Goal: Information Seeking & Learning: Learn about a topic

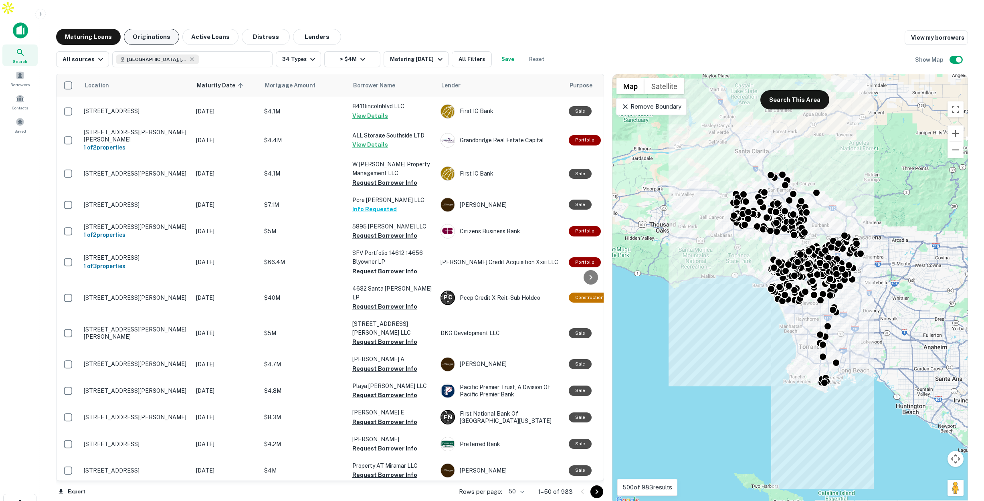
click at [153, 29] on button "Originations" at bounding box center [151, 37] width 55 height 16
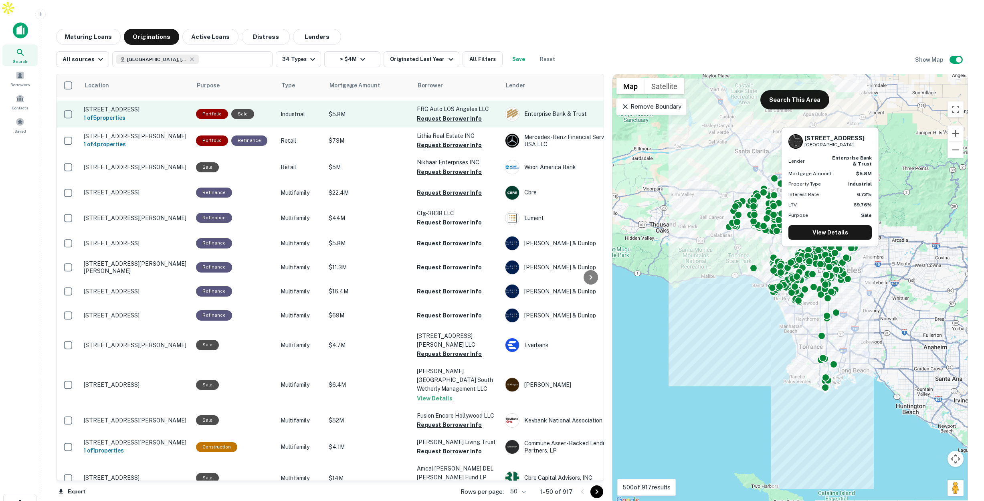
scroll to position [23, 0]
click at [431, 113] on button "Request Borrower Info" at bounding box center [449, 118] width 65 height 10
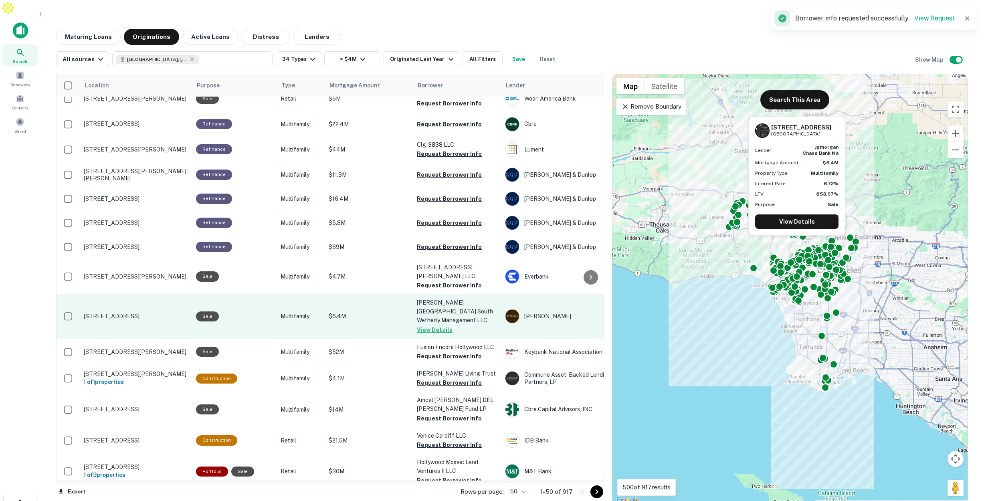
scroll to position [142, 0]
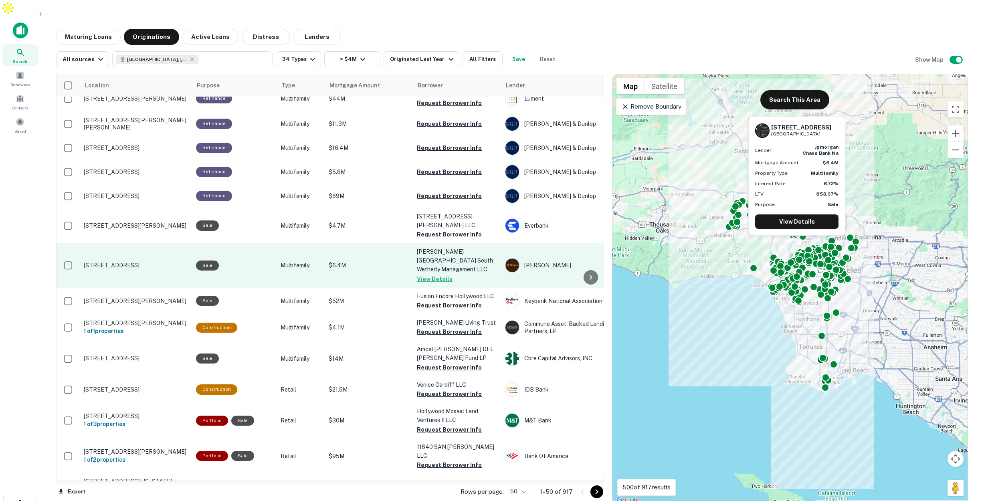
click at [356, 261] on p "$6.4M" at bounding box center [369, 265] width 80 height 9
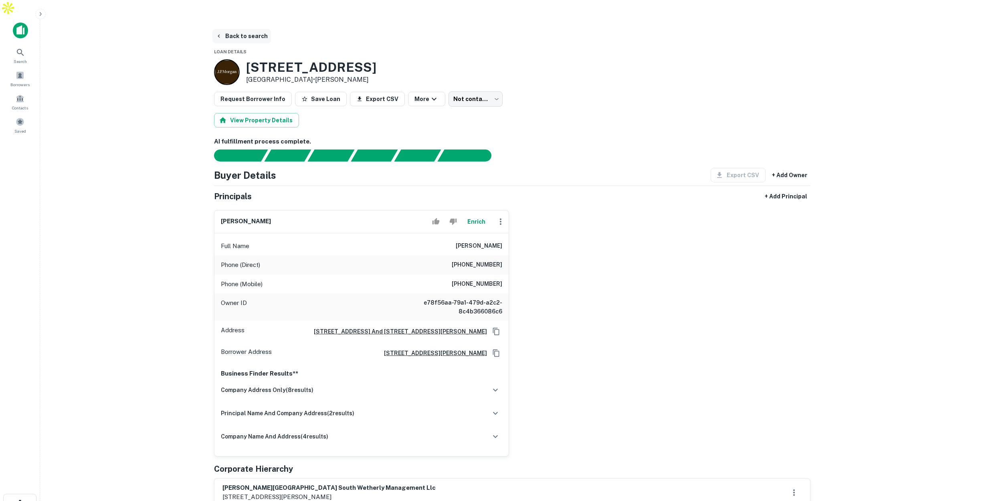
click at [238, 29] on button "Back to search" at bounding box center [241, 36] width 59 height 14
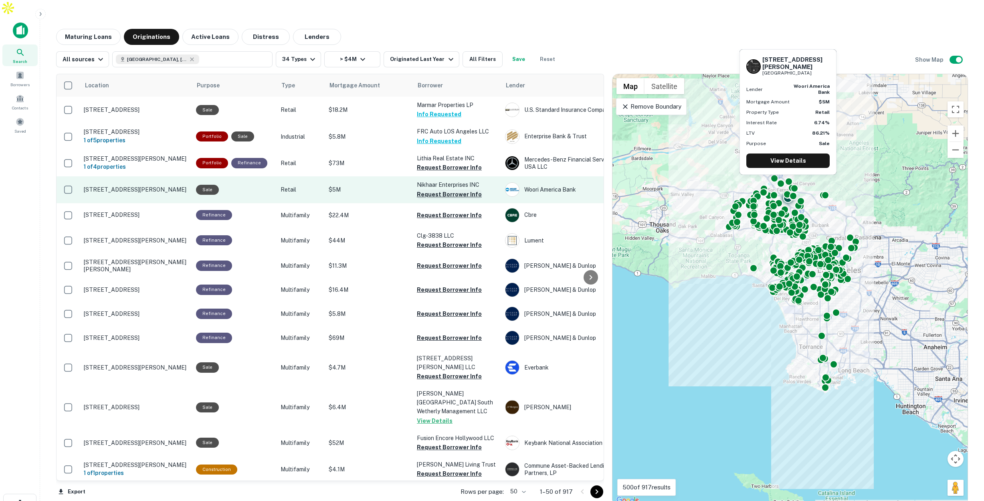
click at [425, 190] on button "Request Borrower Info" at bounding box center [449, 195] width 65 height 10
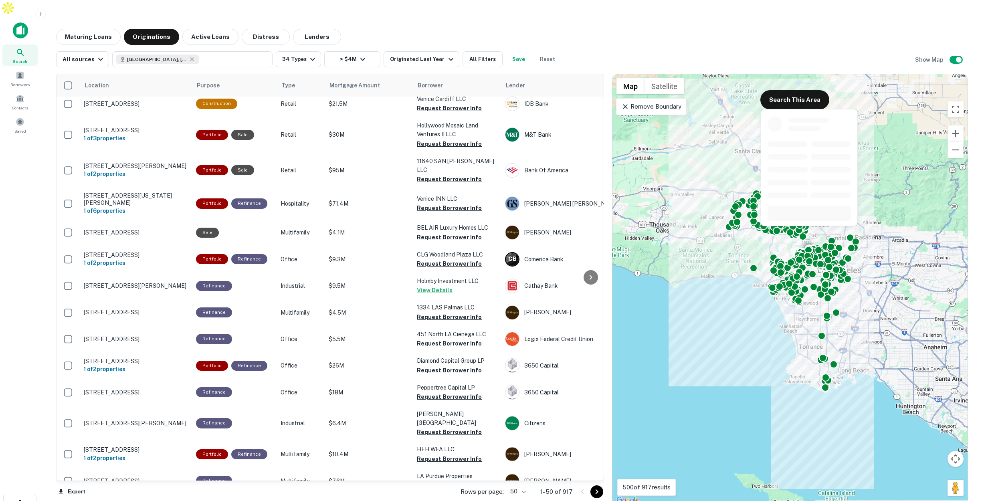
scroll to position [438, 0]
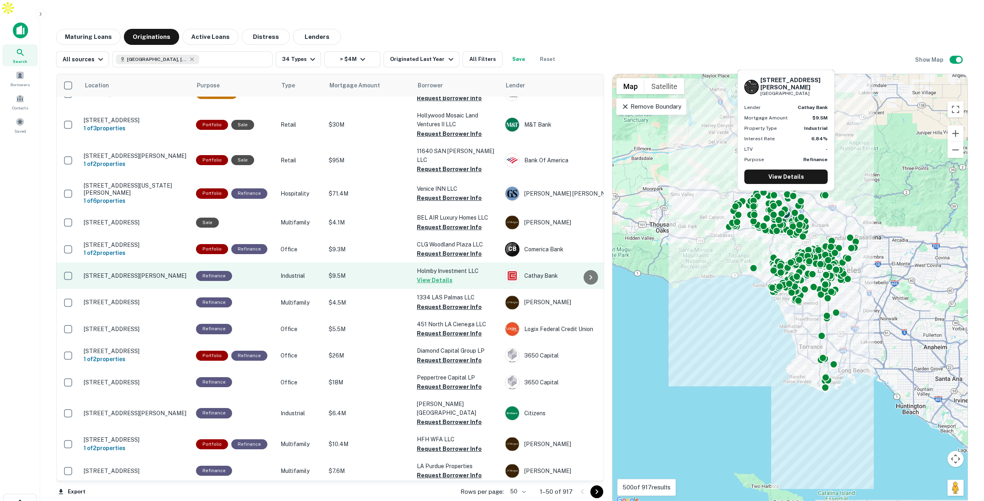
click at [356, 280] on p "$9.5M" at bounding box center [369, 275] width 80 height 9
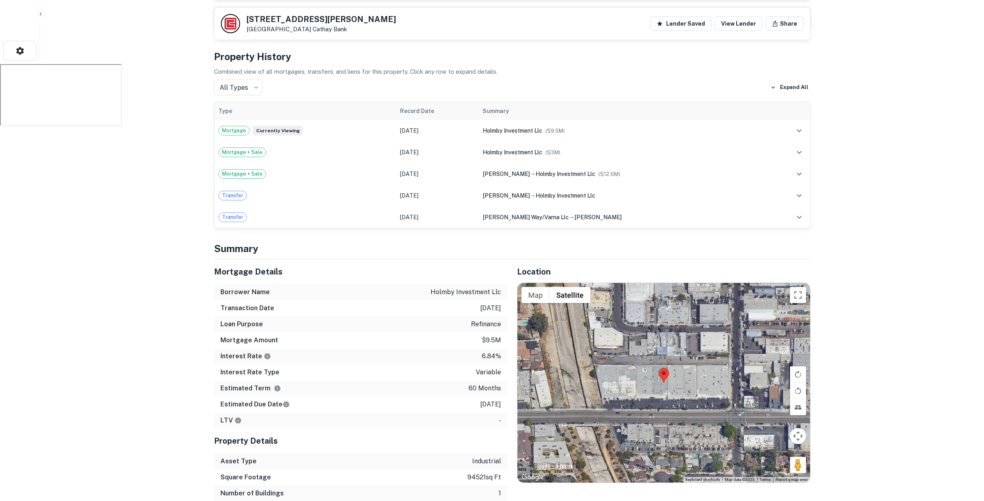
scroll to position [477, 0]
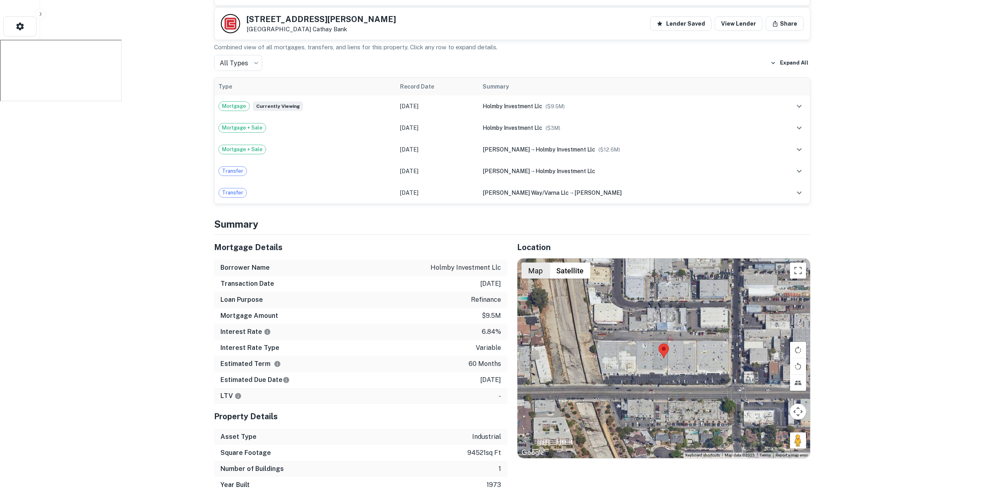
click at [538, 263] on button "Map" at bounding box center [535, 271] width 28 height 16
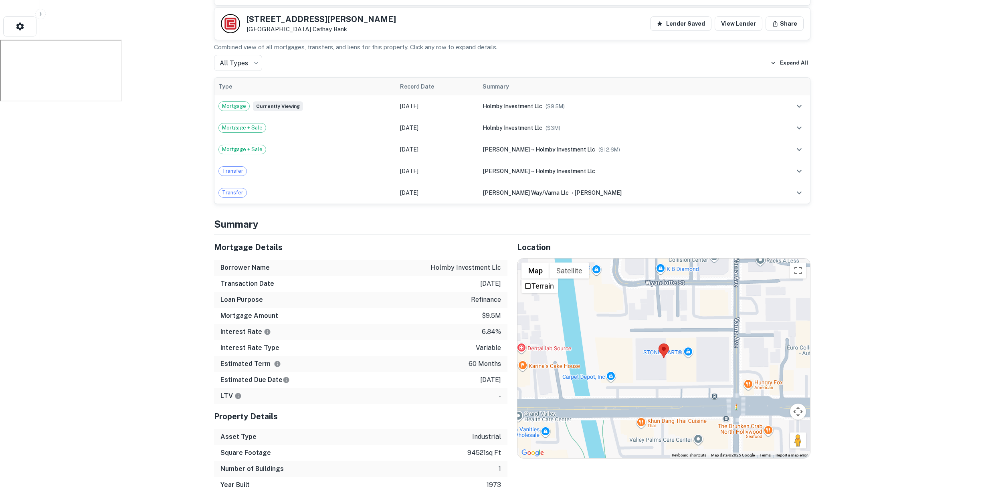
click at [538, 263] on button "Map" at bounding box center [535, 271] width 28 height 16
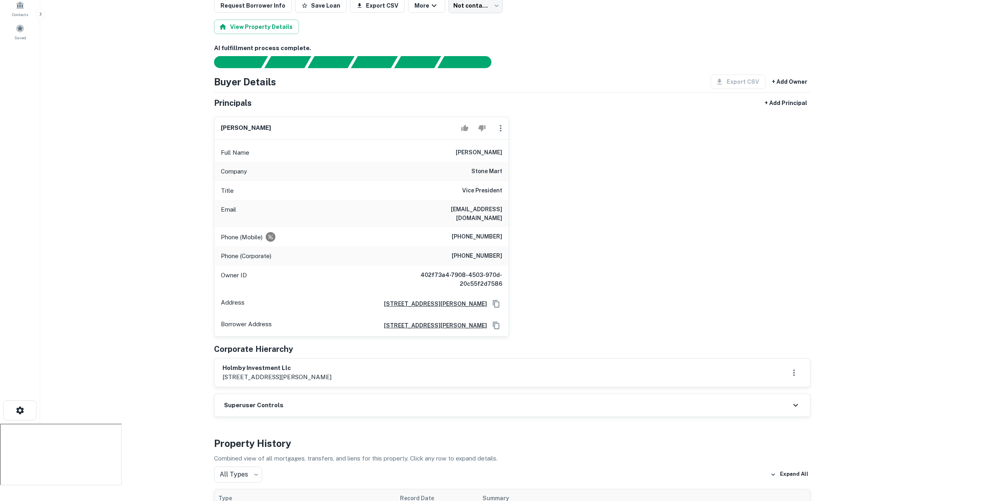
scroll to position [0, 0]
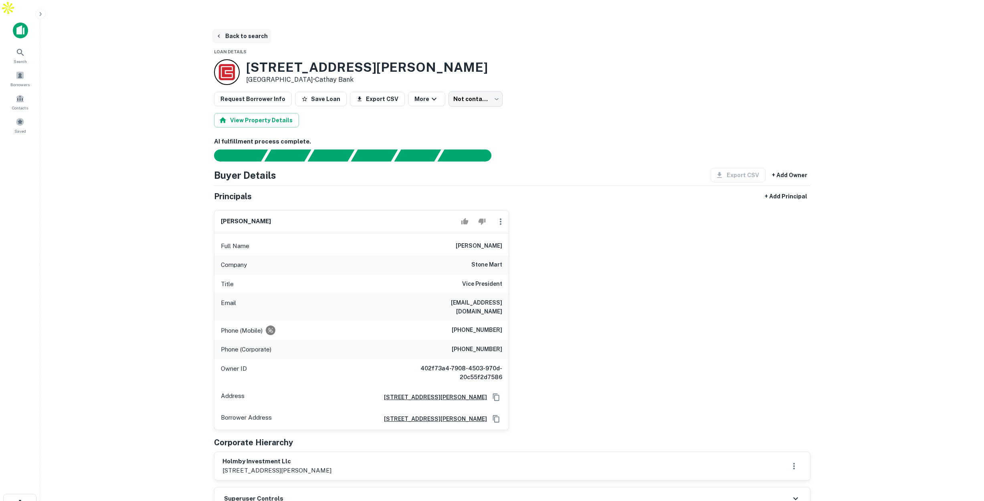
click at [248, 29] on button "Back to search" at bounding box center [241, 36] width 59 height 14
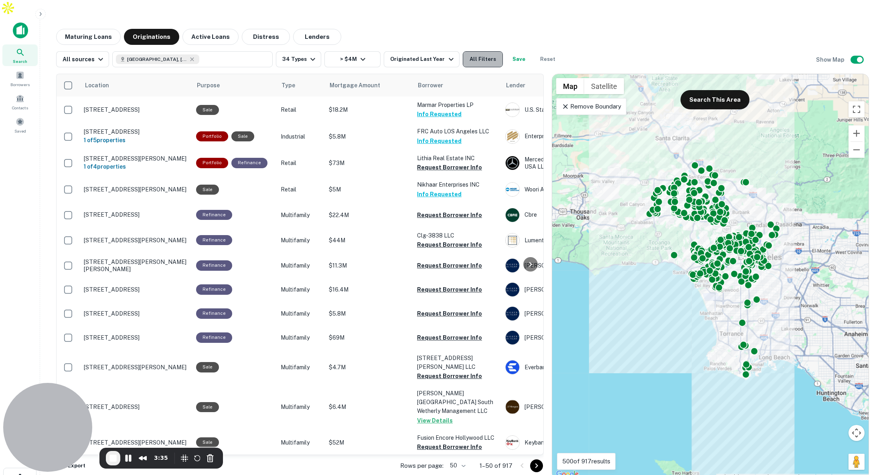
click at [478, 51] on button "All Filters" at bounding box center [483, 59] width 40 height 16
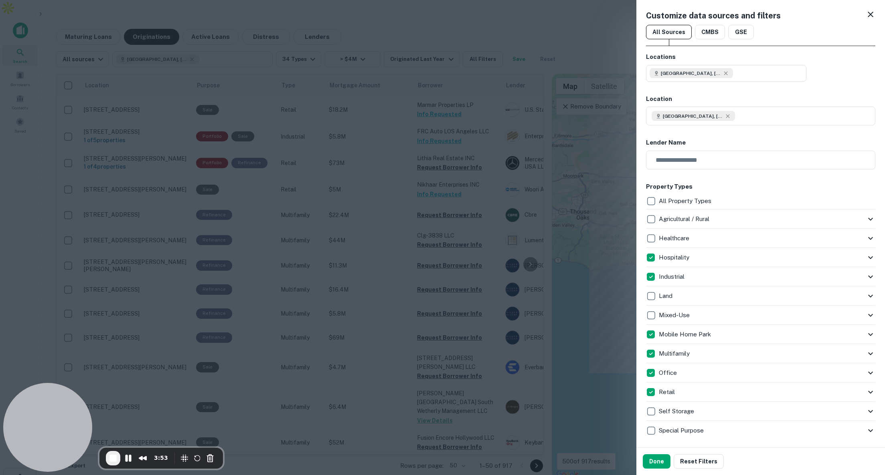
click at [870, 14] on icon at bounding box center [870, 15] width 6 height 6
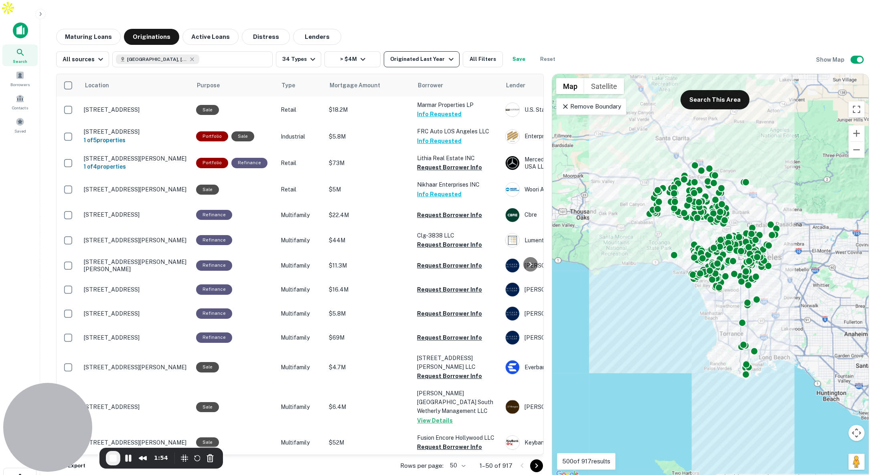
click at [425, 51] on button "Originated Last Year" at bounding box center [421, 59] width 75 height 16
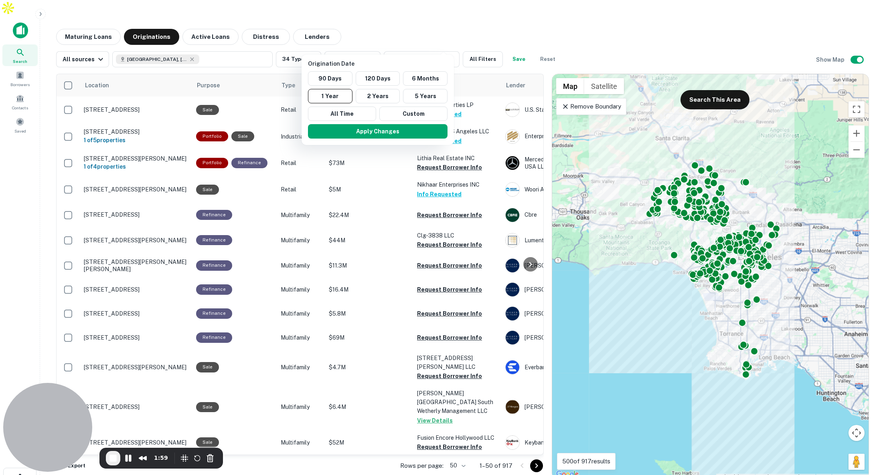
click at [509, 18] on div at bounding box center [442, 237] width 885 height 475
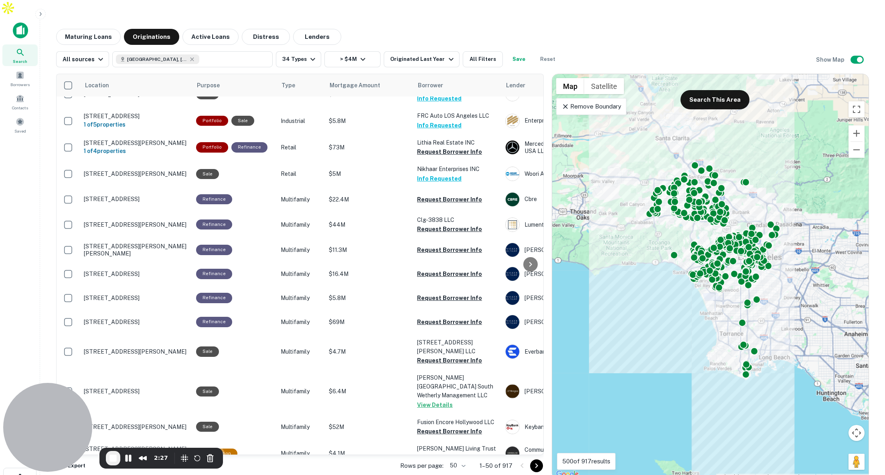
scroll to position [20, 0]
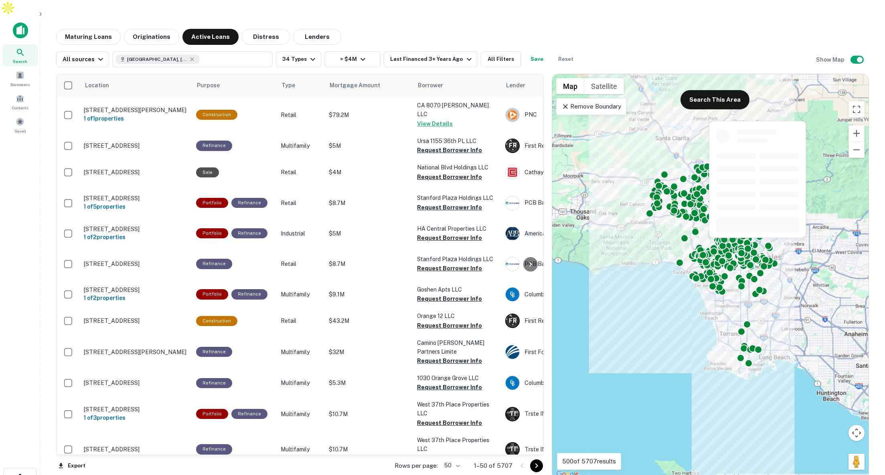
scroll to position [24, 0]
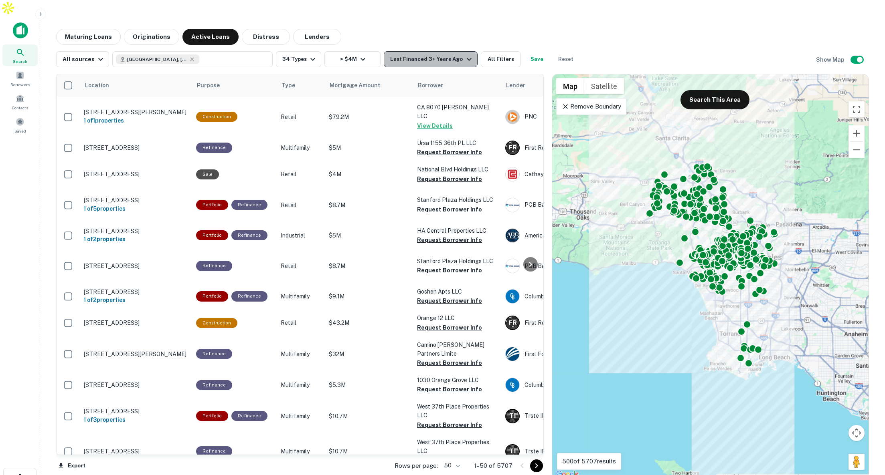
click at [442, 55] on div "Last Financed 3+ Years Ago" at bounding box center [431, 60] width 83 height 10
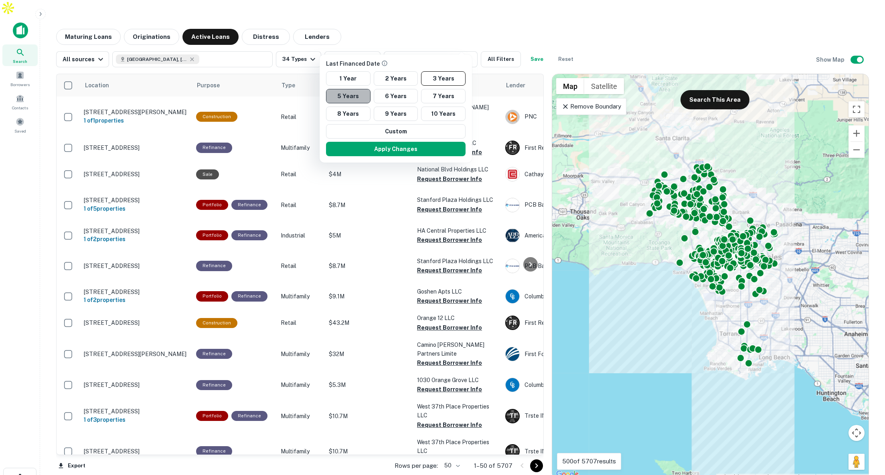
click at [358, 96] on button "5 Years" at bounding box center [348, 96] width 44 height 14
click at [422, 147] on button "Apply Changes" at bounding box center [395, 149] width 139 height 14
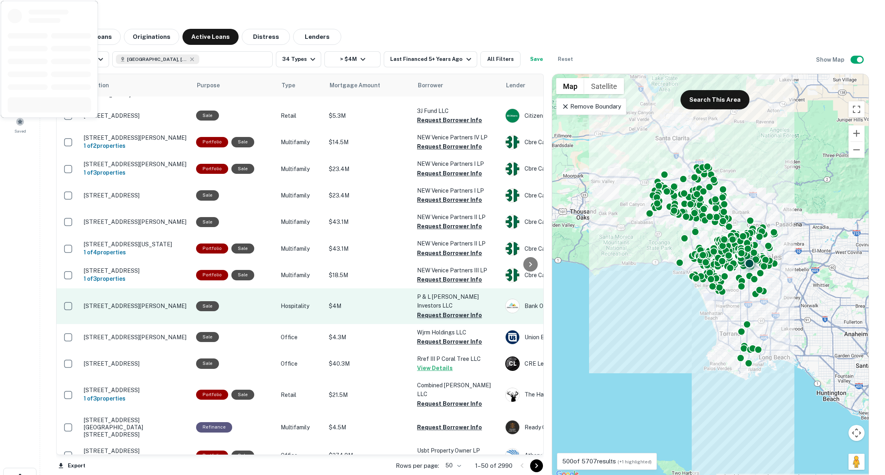
click at [426, 315] on button "Request Borrower Info" at bounding box center [449, 316] width 65 height 10
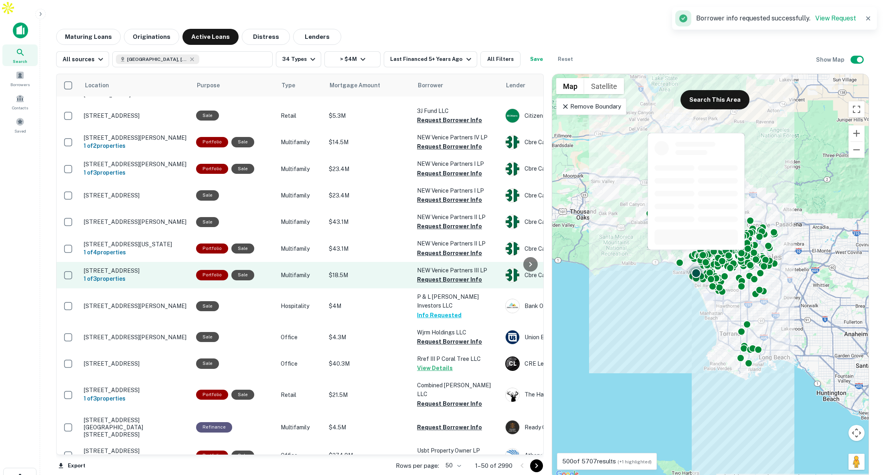
click at [433, 285] on button "Request Borrower Info" at bounding box center [449, 280] width 65 height 10
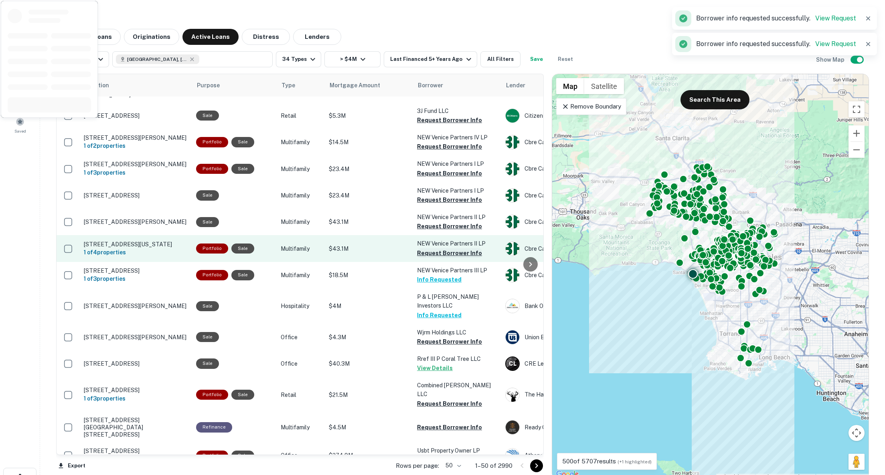
click at [435, 258] on button "Request Borrower Info" at bounding box center [449, 253] width 65 height 10
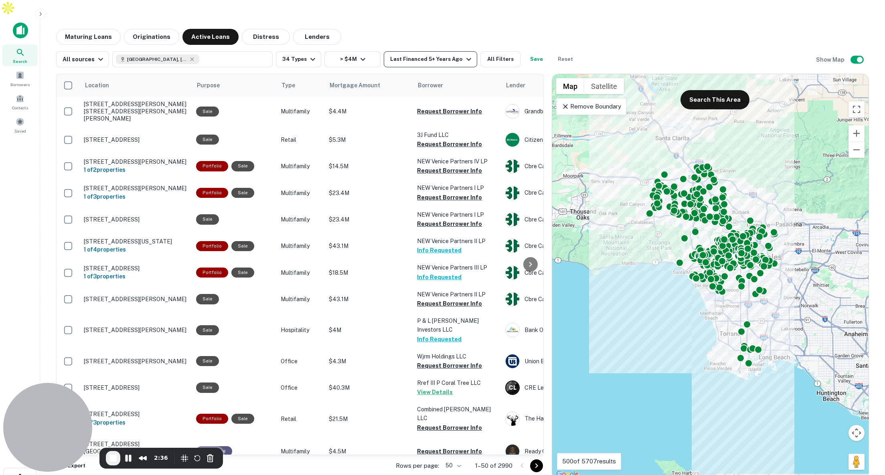
click at [446, 55] on div "Last Financed 5+ Years Ago" at bounding box center [431, 60] width 83 height 10
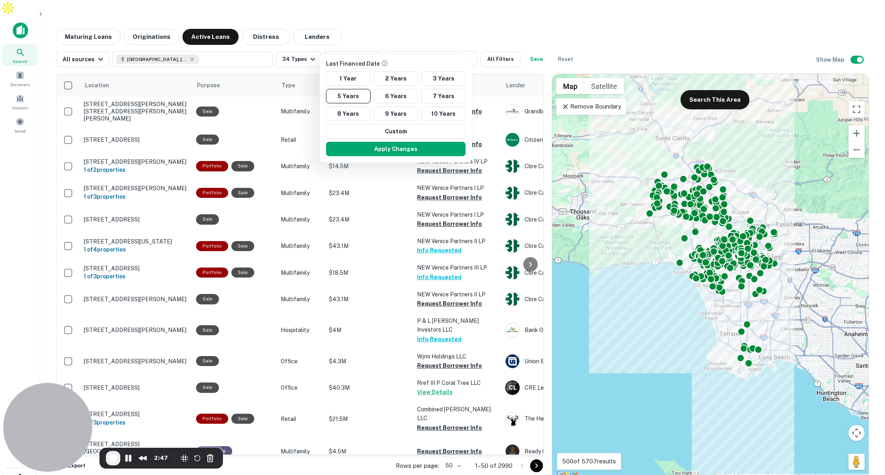
click at [430, 13] on div at bounding box center [442, 237] width 885 height 475
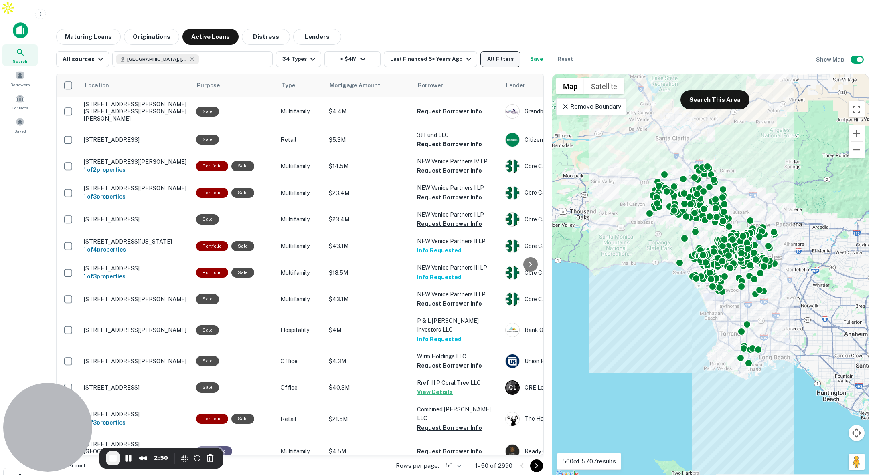
click at [483, 51] on button "All Filters" at bounding box center [500, 59] width 40 height 16
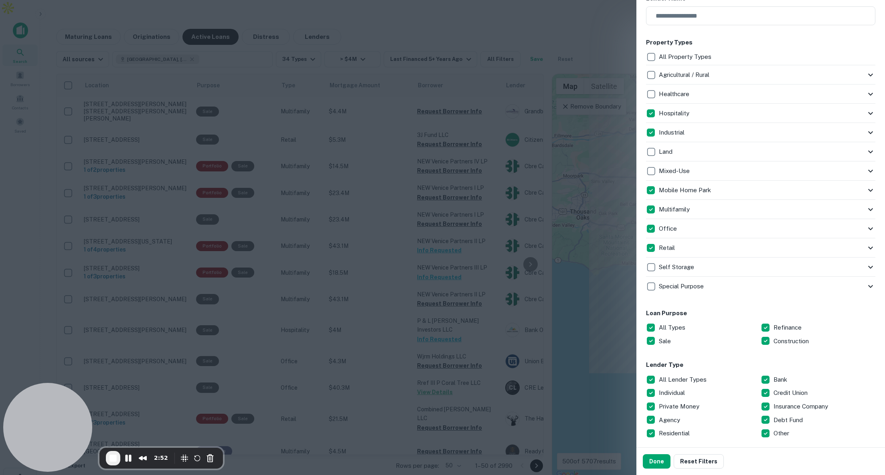
scroll to position [161, 0]
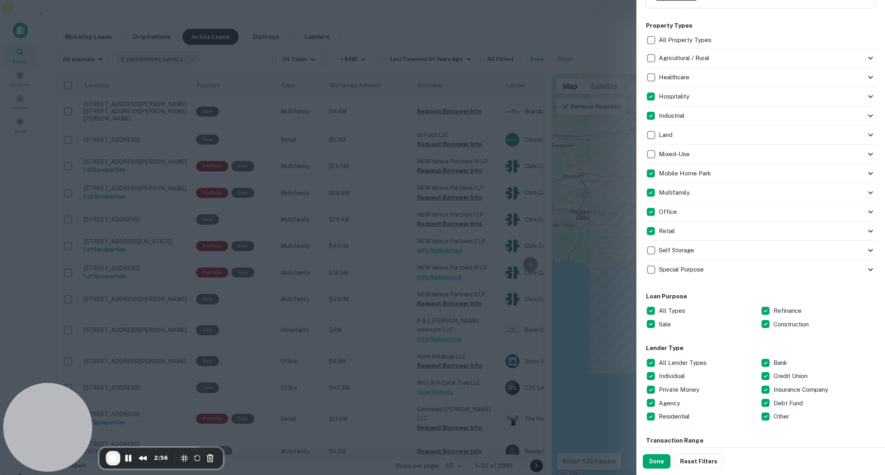
click at [531, 24] on div at bounding box center [442, 237] width 885 height 475
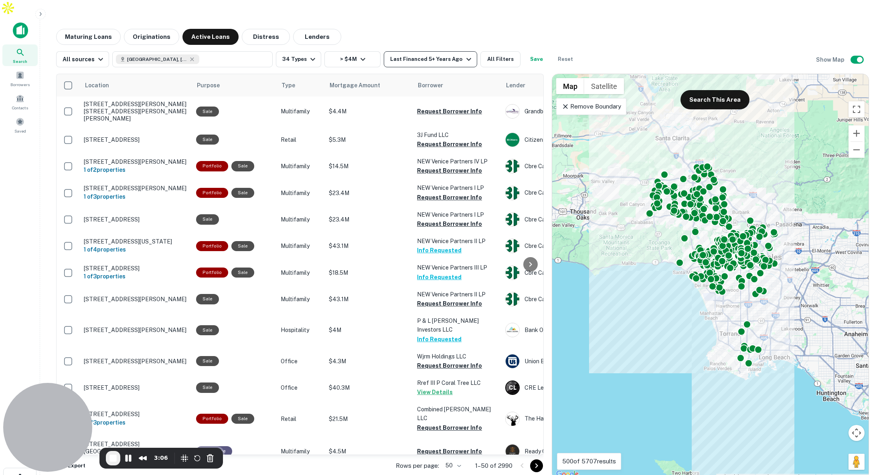
click at [435, 55] on div "Last Financed 5+ Years Ago" at bounding box center [431, 60] width 83 height 10
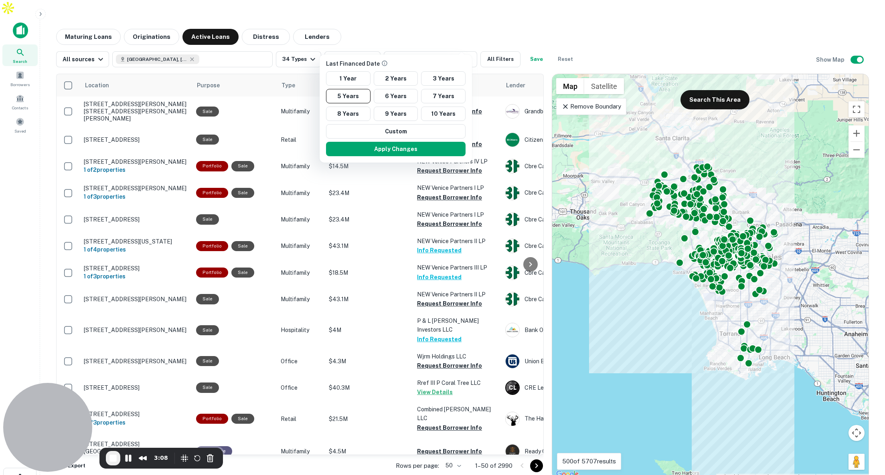
click at [474, 19] on div at bounding box center [442, 237] width 885 height 475
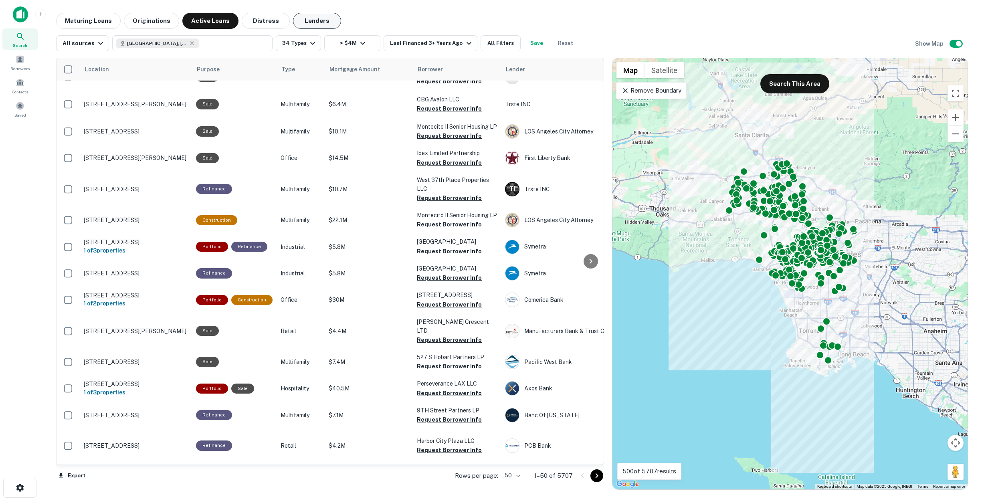
click at [315, 21] on button "Lenders" at bounding box center [317, 21] width 48 height 16
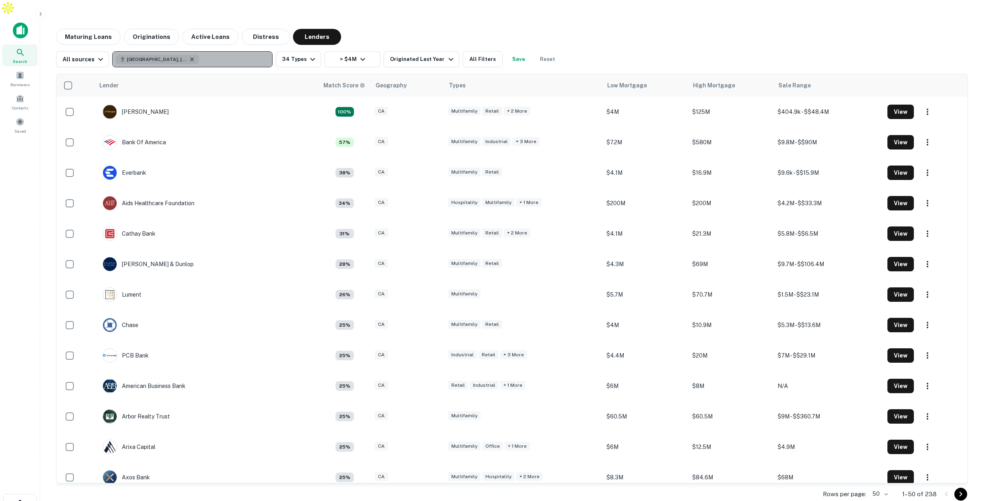
click at [189, 56] on icon "button" at bounding box center [192, 59] width 6 height 6
click at [202, 55] on p "Enter addresses, locations or lender names" at bounding box center [183, 60] width 129 height 10
type input "*******"
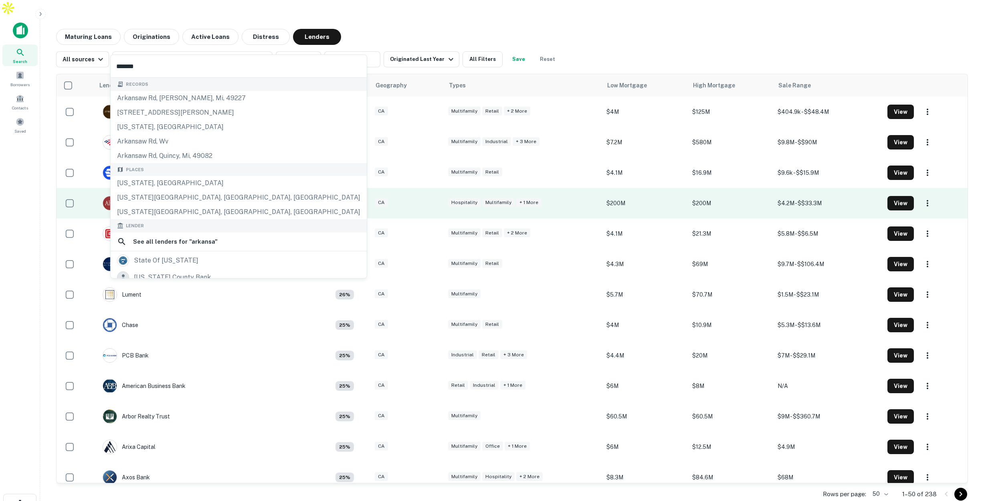
click at [189, 180] on div "Arkansas, USA" at bounding box center [239, 183] width 256 height 14
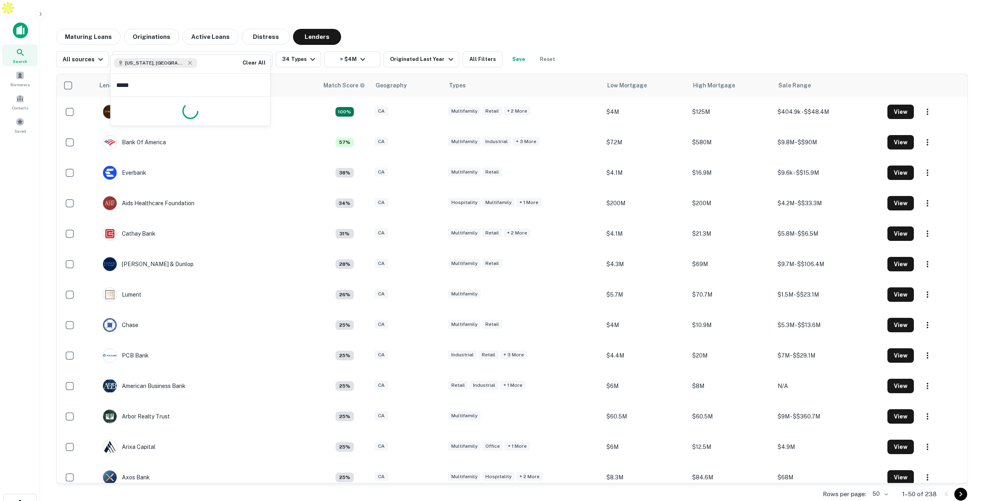
type input "******"
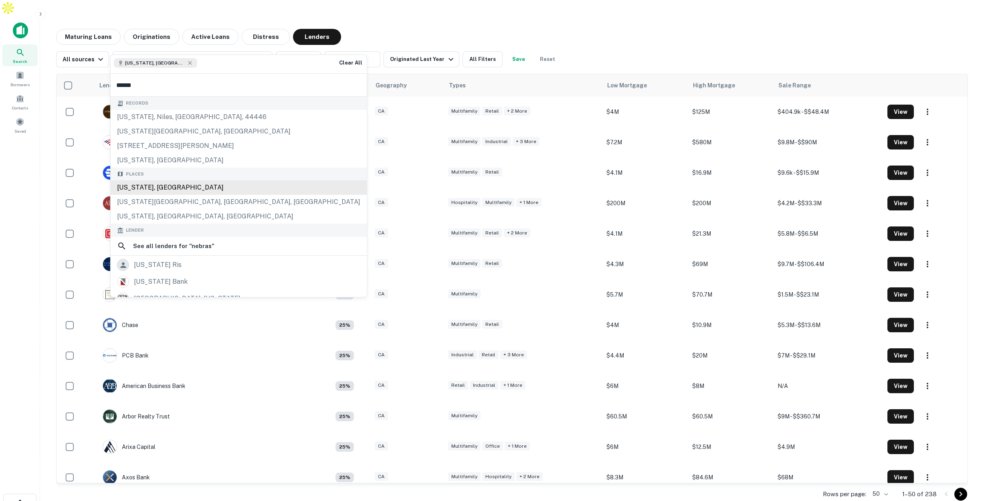
click at [174, 187] on div "Nebraska, USA" at bounding box center [239, 187] width 256 height 14
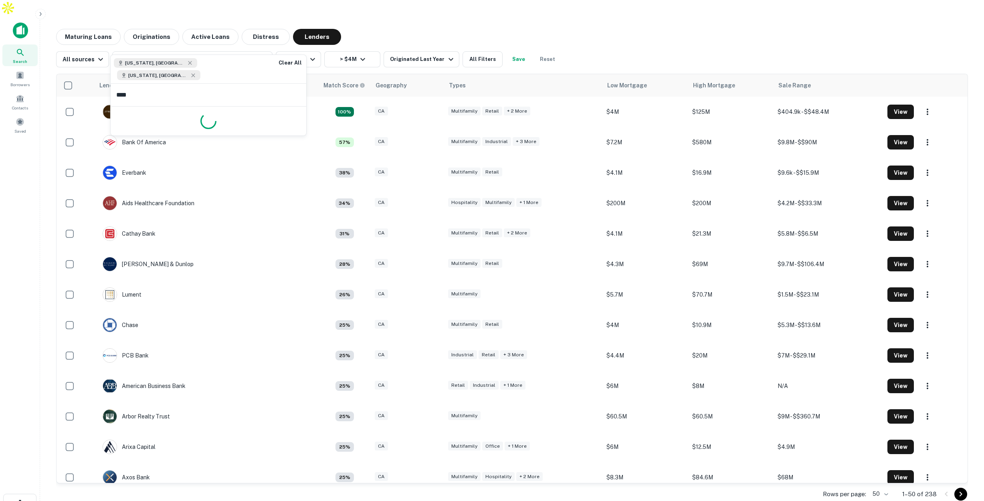
type input "*****"
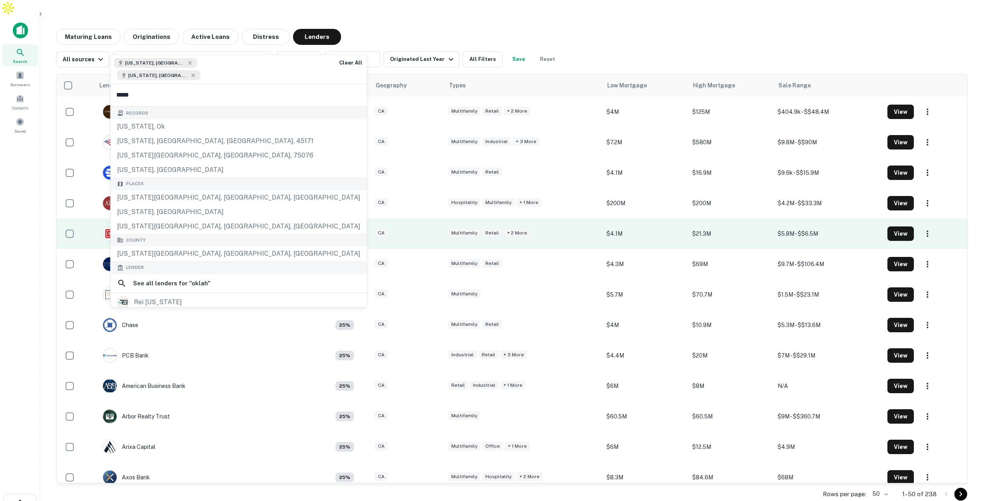
click at [187, 205] on div "Oklahoma, USA" at bounding box center [239, 212] width 256 height 14
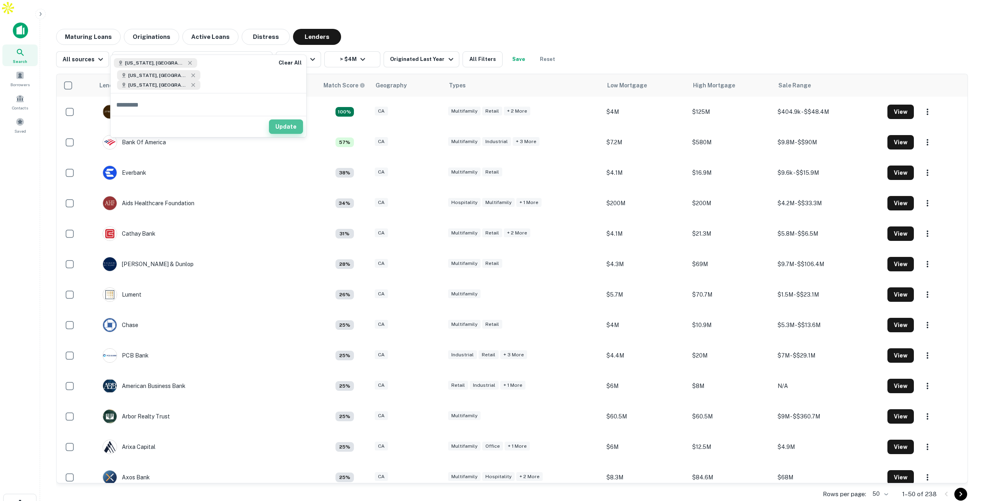
click at [281, 119] on button "Update" at bounding box center [286, 126] width 34 height 14
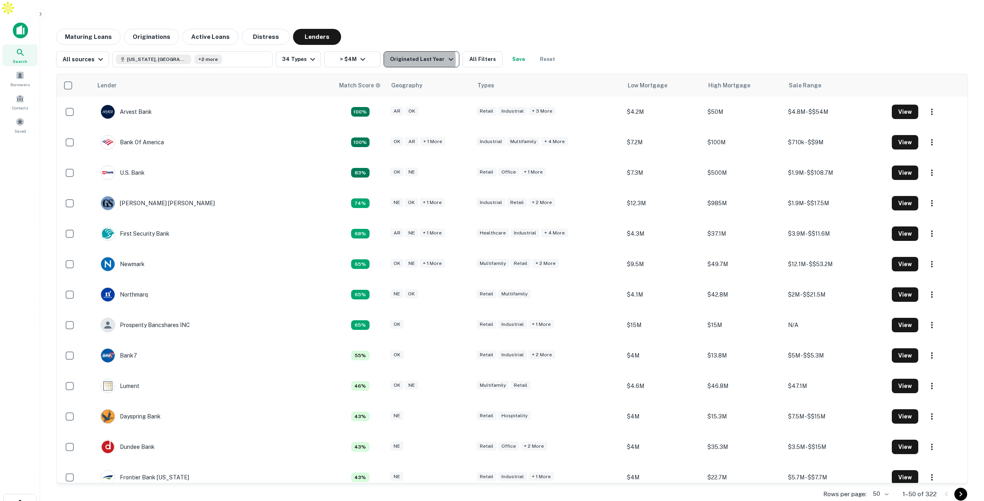
click at [394, 55] on div "Originated Last Year" at bounding box center [422, 60] width 65 height 10
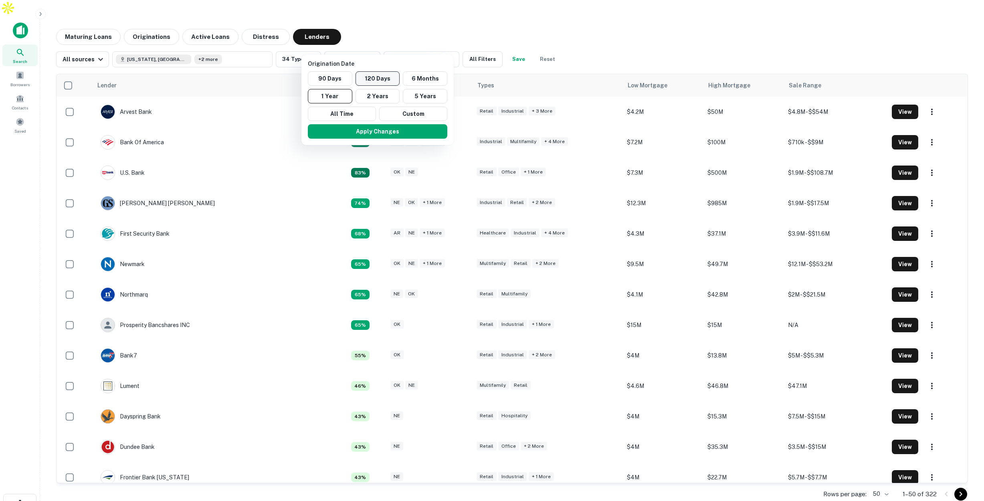
click at [373, 78] on button "120 Days" at bounding box center [378, 78] width 44 height 14
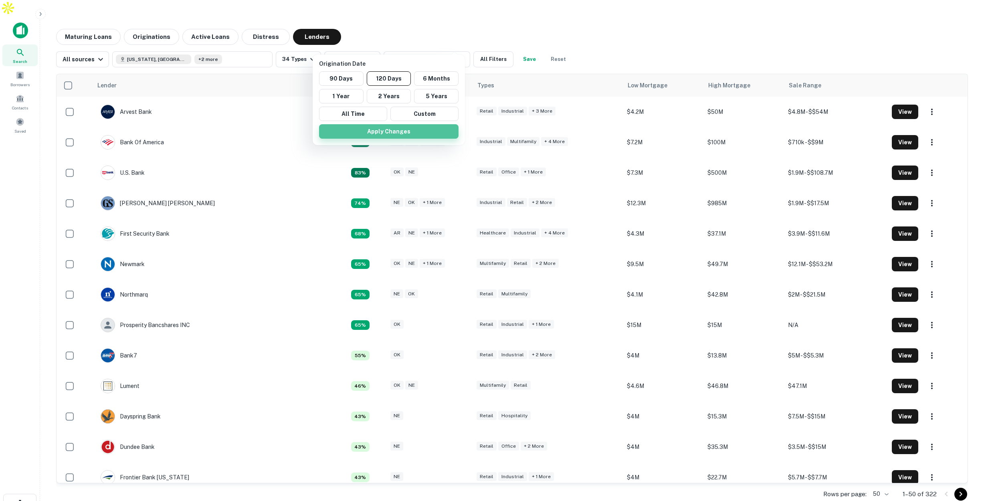
click at [382, 133] on button "Apply Changes" at bounding box center [388, 131] width 139 height 14
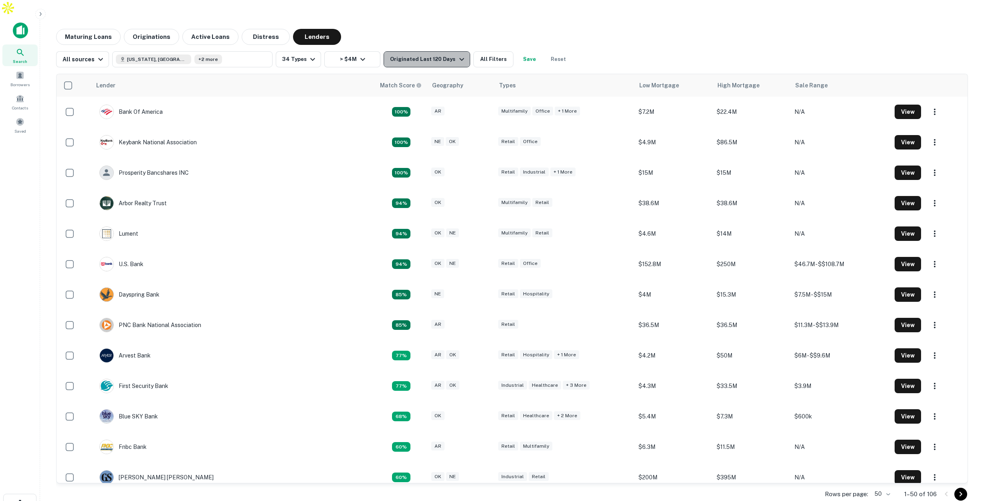
click at [424, 55] on div "Originated Last 120 Days" at bounding box center [428, 60] width 76 height 10
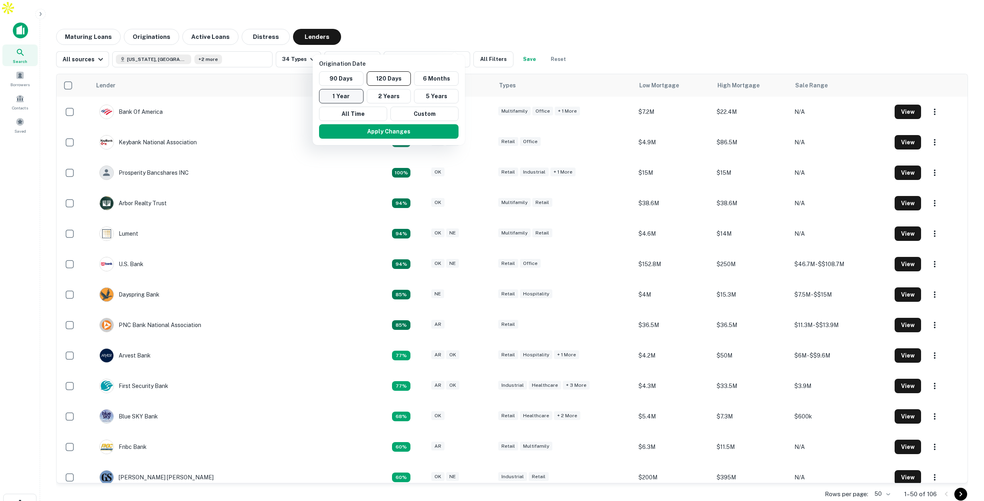
click at [349, 96] on button "1 Year" at bounding box center [341, 96] width 44 height 14
click at [384, 134] on button "Apply Changes" at bounding box center [377, 131] width 139 height 14
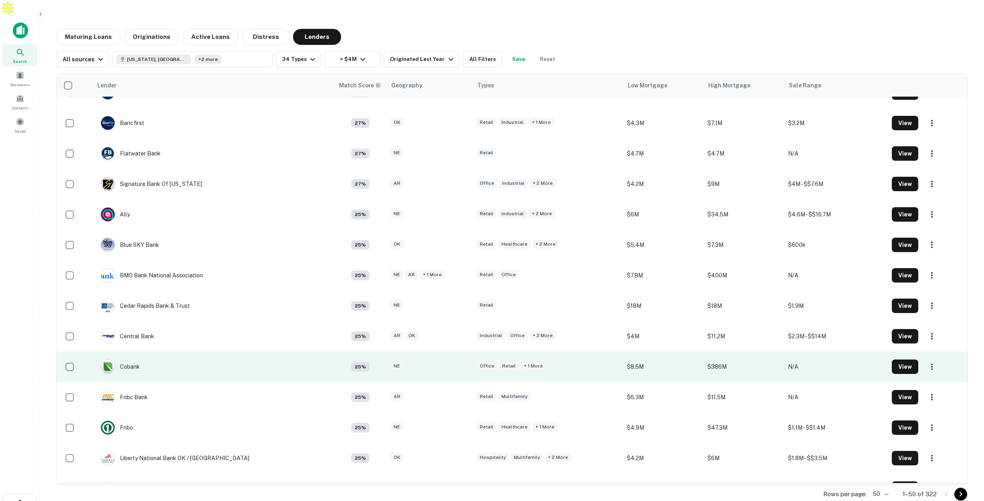
scroll to position [963, 0]
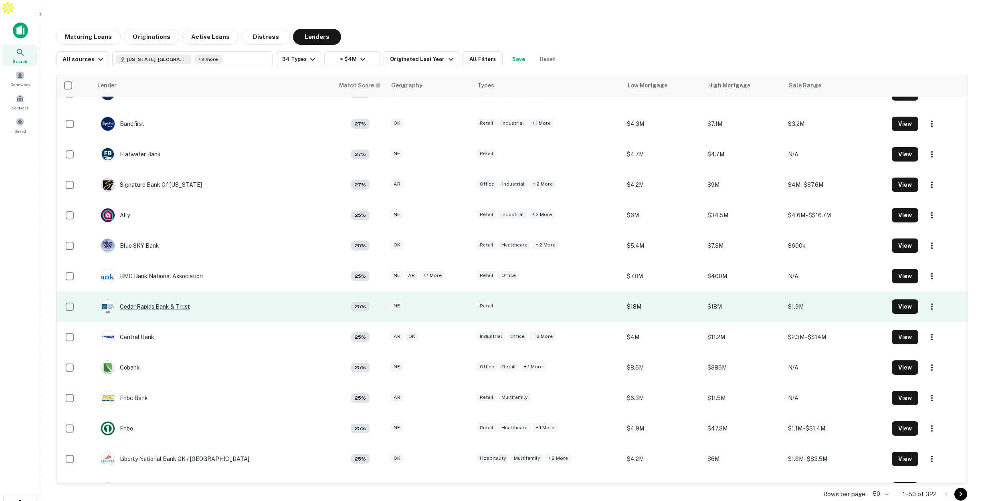
click at [139, 299] on div "Cedar Rapids Bank & Trust" at bounding box center [145, 306] width 89 height 14
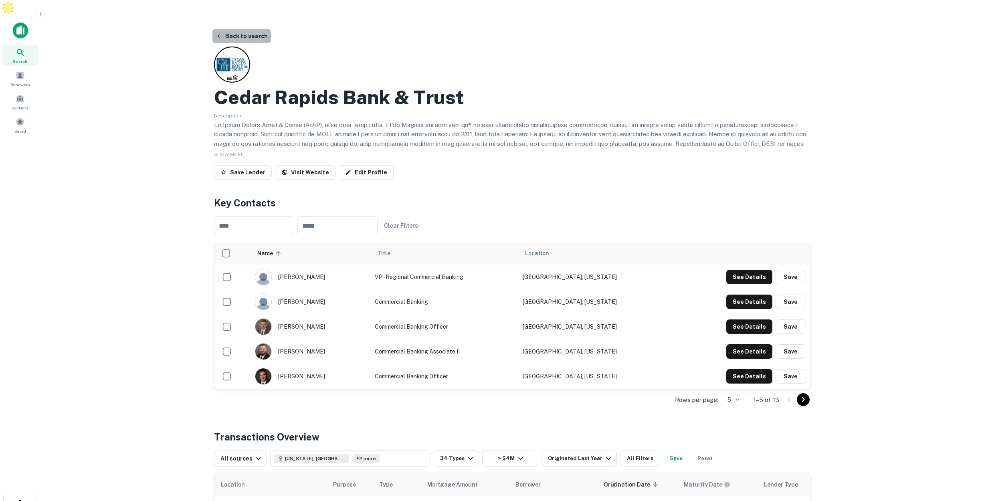
click at [241, 29] on button "Back to search" at bounding box center [241, 36] width 59 height 14
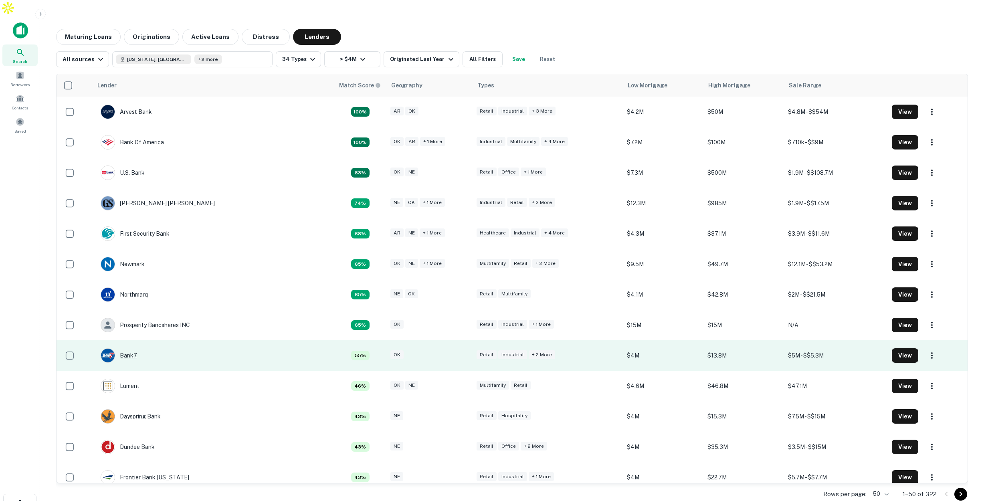
click at [130, 348] on div "Bank7" at bounding box center [119, 355] width 36 height 14
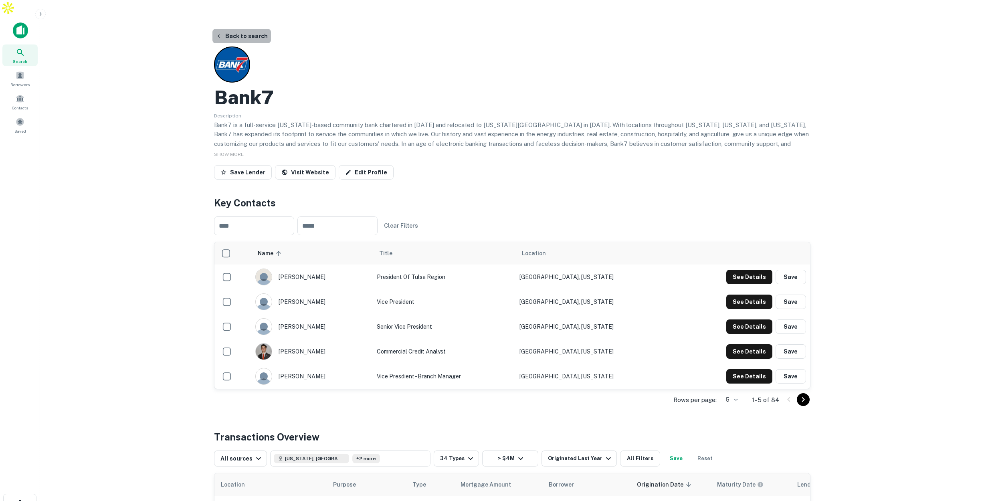
click at [248, 29] on button "Back to search" at bounding box center [241, 36] width 59 height 14
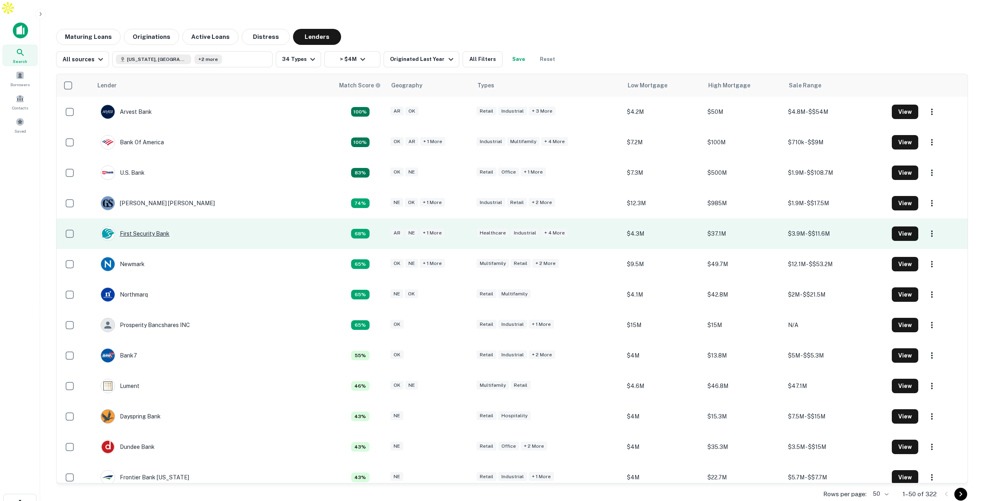
click at [160, 226] on div "First Security Bank" at bounding box center [135, 233] width 69 height 14
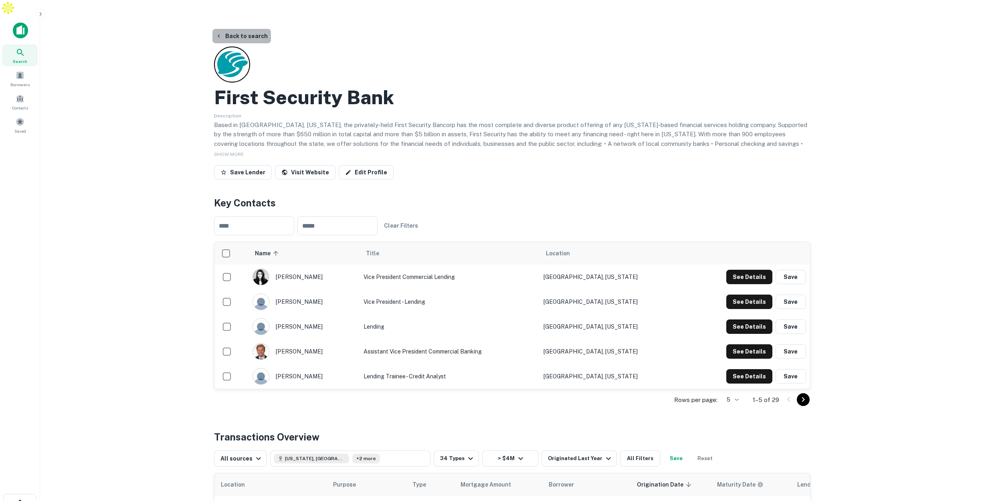
click at [241, 29] on button "Back to search" at bounding box center [241, 36] width 59 height 14
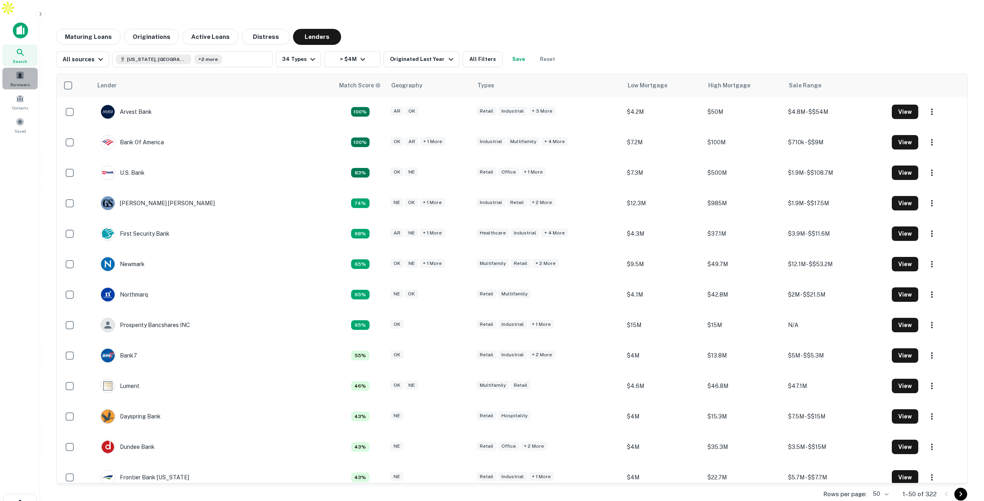
click at [16, 71] on span at bounding box center [20, 75] width 9 height 9
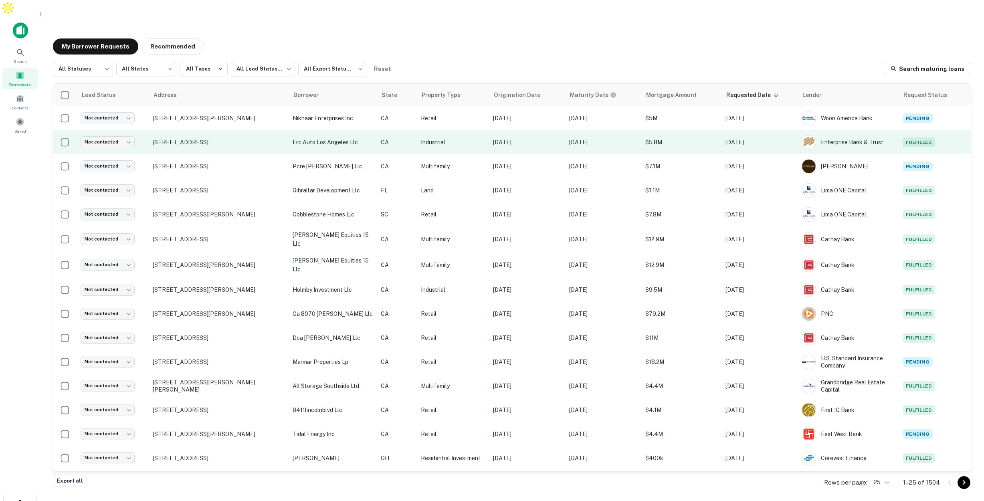
click at [402, 138] on p "CA" at bounding box center [397, 142] width 32 height 9
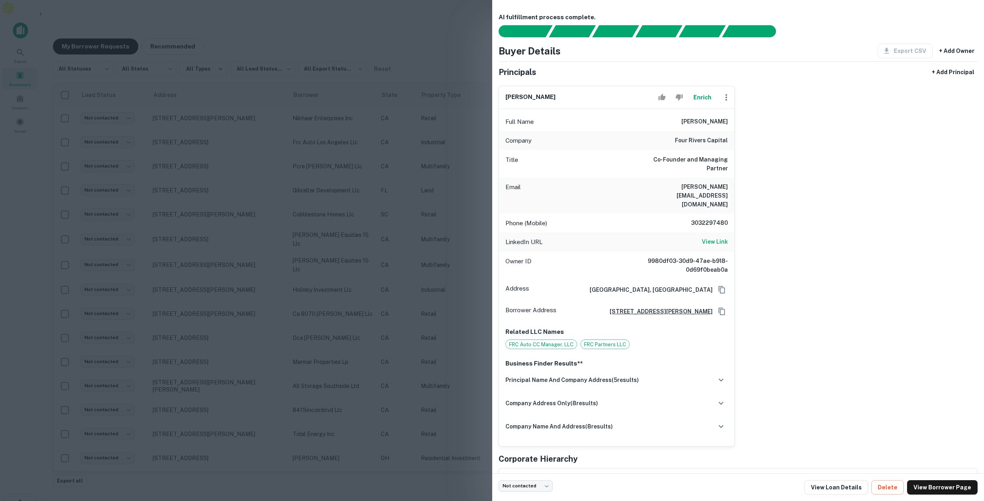
click at [421, 51] on div at bounding box center [492, 250] width 984 height 501
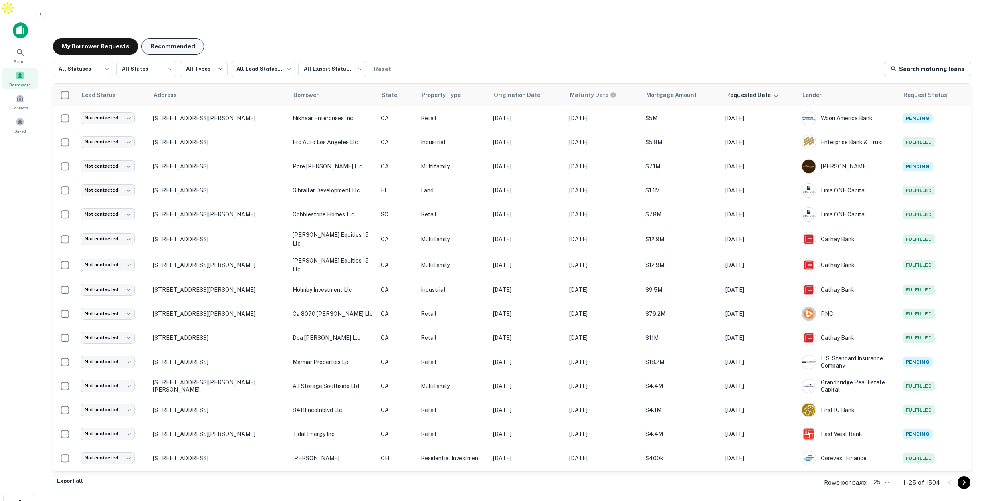
click at [180, 38] on button "Recommended" at bounding box center [172, 46] width 63 height 16
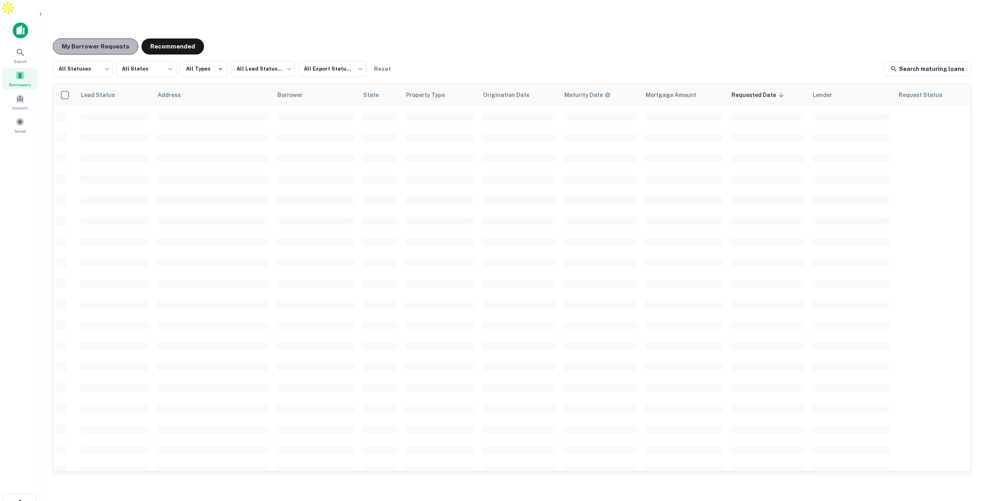
click at [119, 38] on button "My Borrower Requests" at bounding box center [95, 46] width 85 height 16
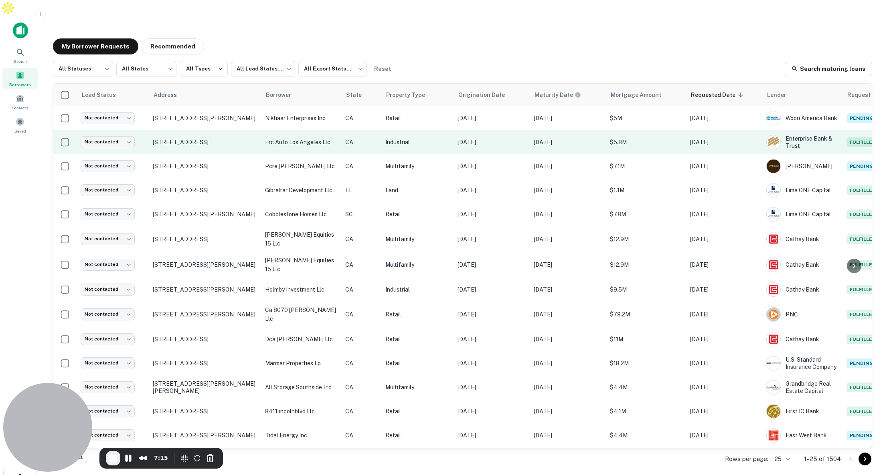
click at [380, 130] on td "CA" at bounding box center [361, 142] width 40 height 24
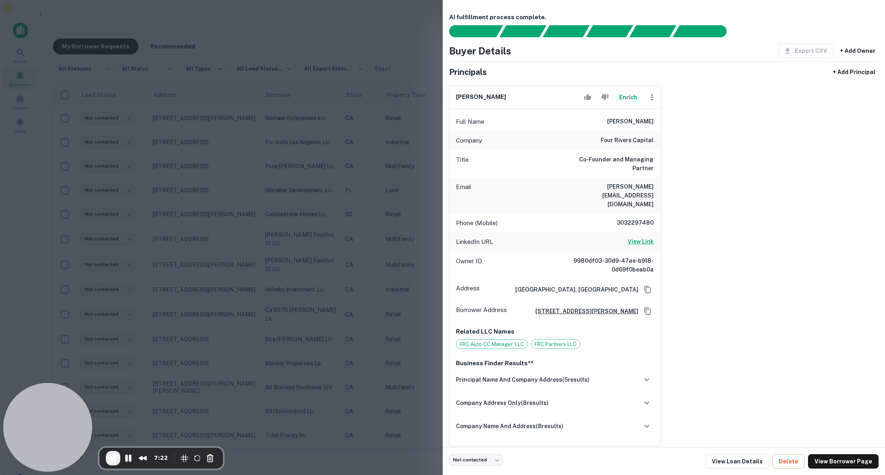
click at [648, 237] on h6 "View Link" at bounding box center [640, 241] width 26 height 9
click at [378, 100] on div at bounding box center [442, 237] width 885 height 475
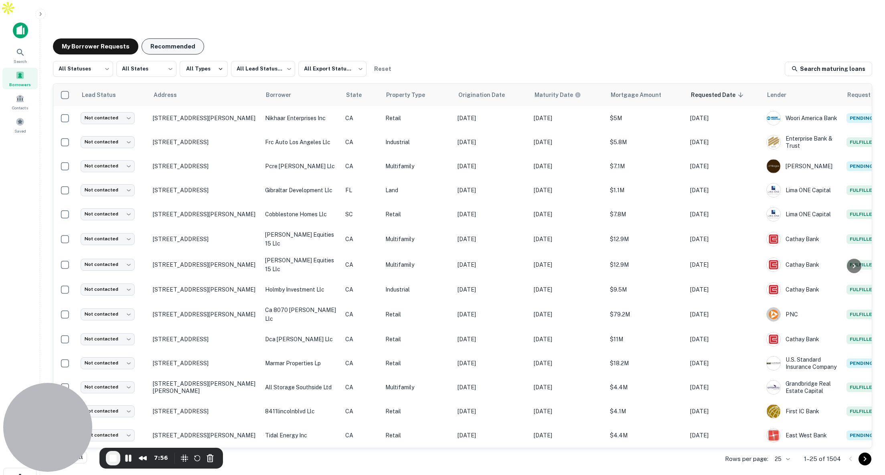
click at [177, 38] on button "Recommended" at bounding box center [172, 46] width 63 height 16
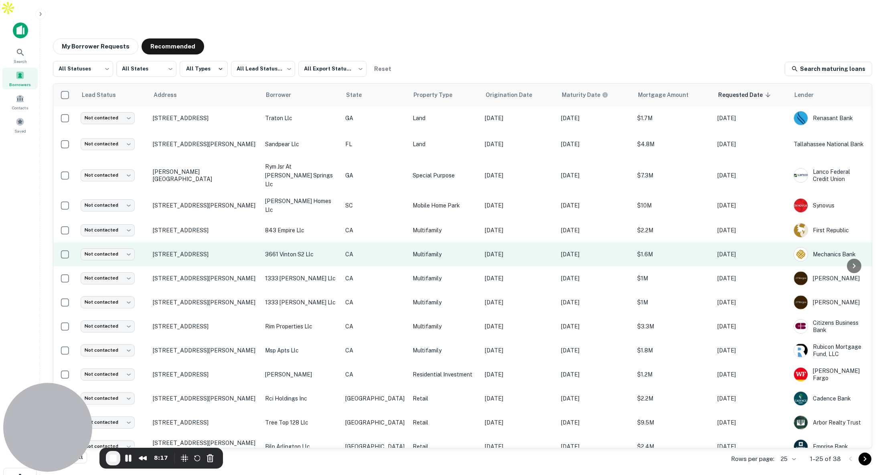
click at [369, 250] on p "CA" at bounding box center [374, 254] width 59 height 9
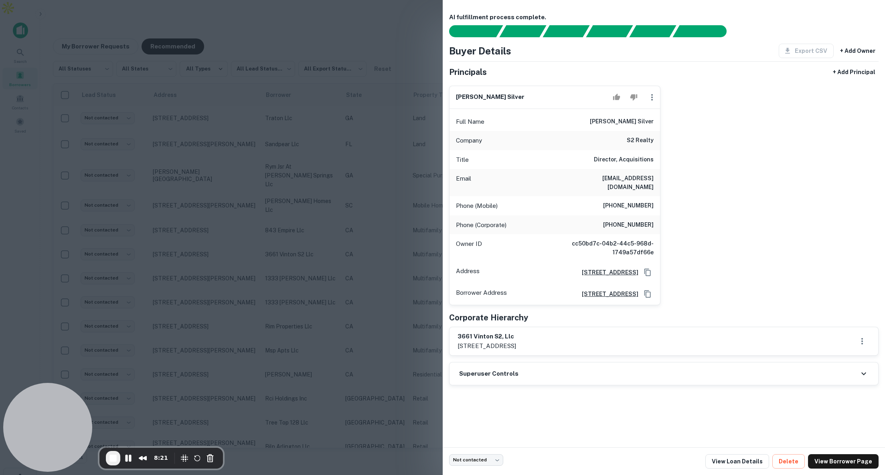
click at [392, 147] on div at bounding box center [442, 237] width 885 height 475
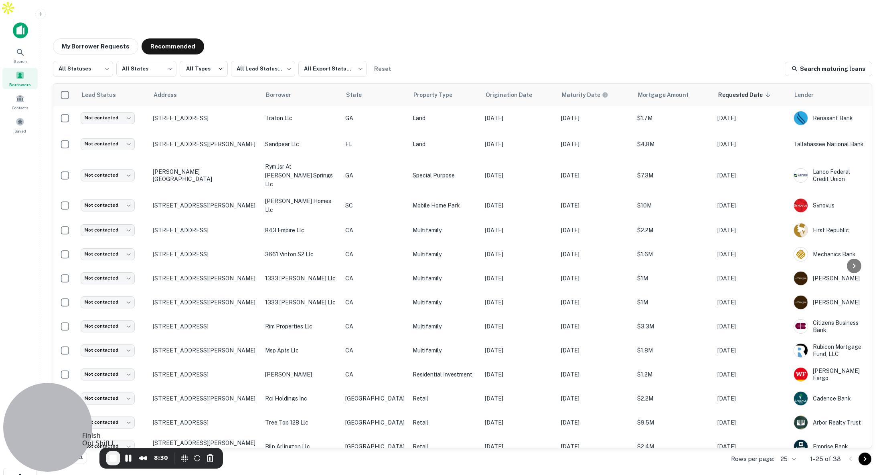
click at [113, 459] on span "End Recording" at bounding box center [113, 459] width 10 height 10
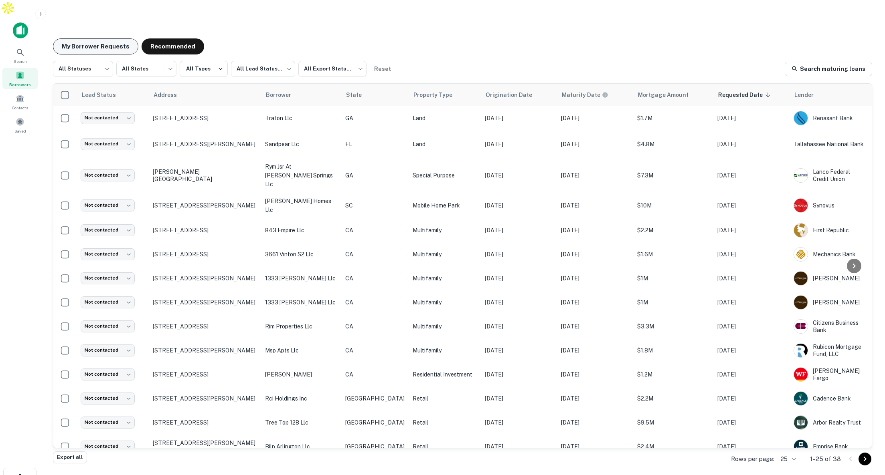
click at [118, 38] on button "My Borrower Requests" at bounding box center [95, 46] width 85 height 16
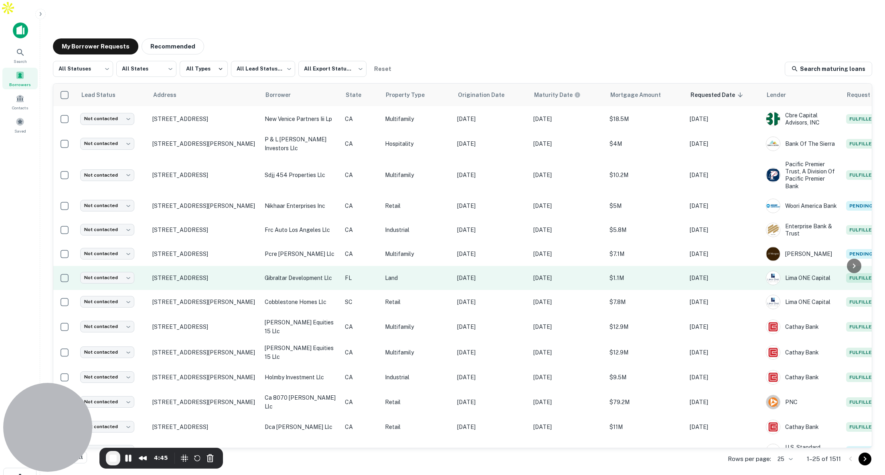
scroll to position [99, 0]
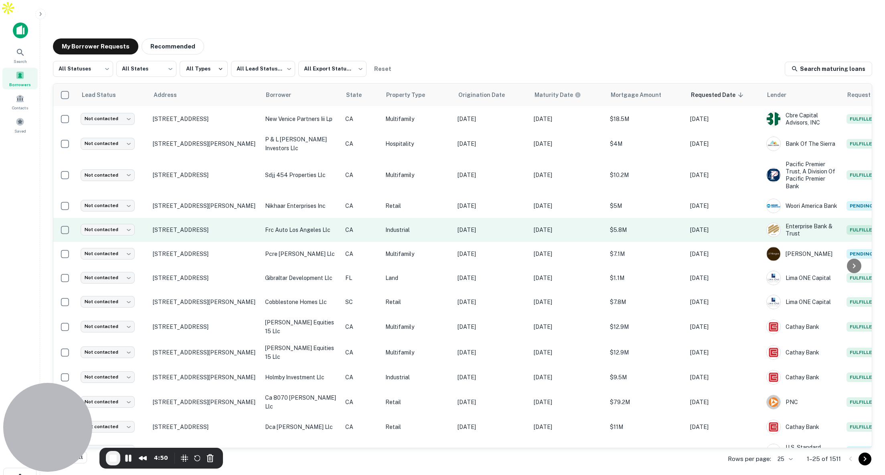
click at [372, 226] on p "CA" at bounding box center [361, 230] width 32 height 9
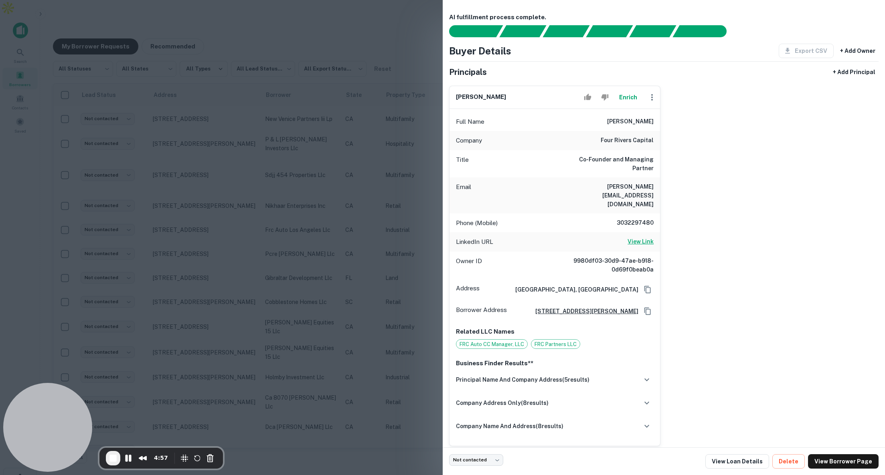
click at [638, 237] on h6 "View Link" at bounding box center [640, 241] width 26 height 9
click at [434, 50] on div at bounding box center [442, 237] width 885 height 475
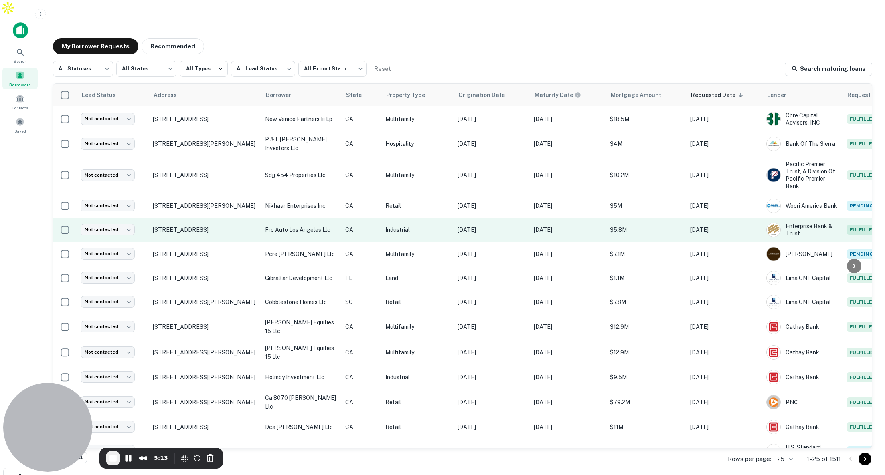
click at [424, 226] on p "Industrial" at bounding box center [417, 230] width 64 height 9
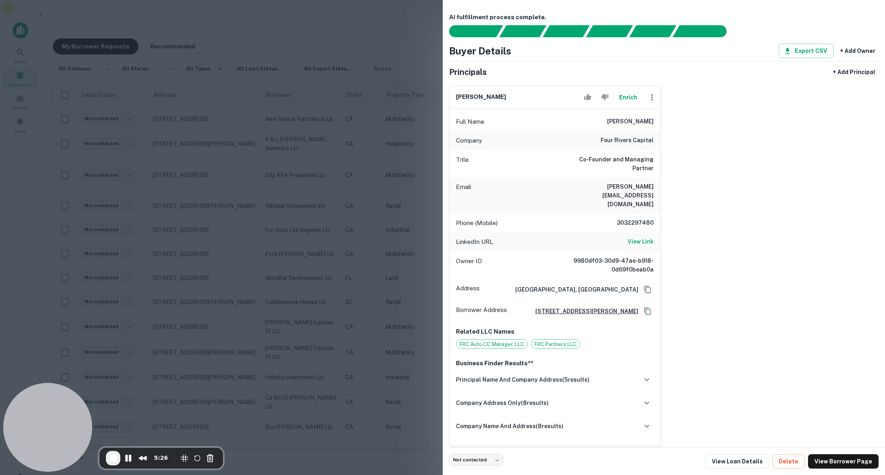
click at [387, 147] on div at bounding box center [442, 237] width 885 height 475
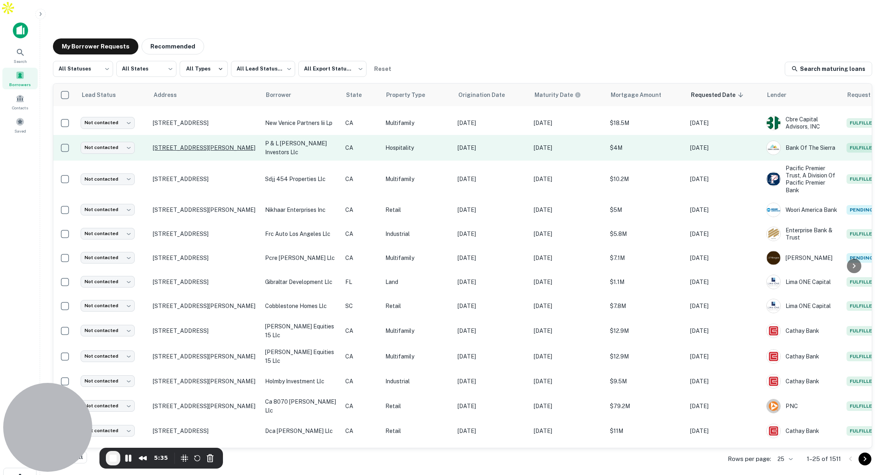
scroll to position [97, 0]
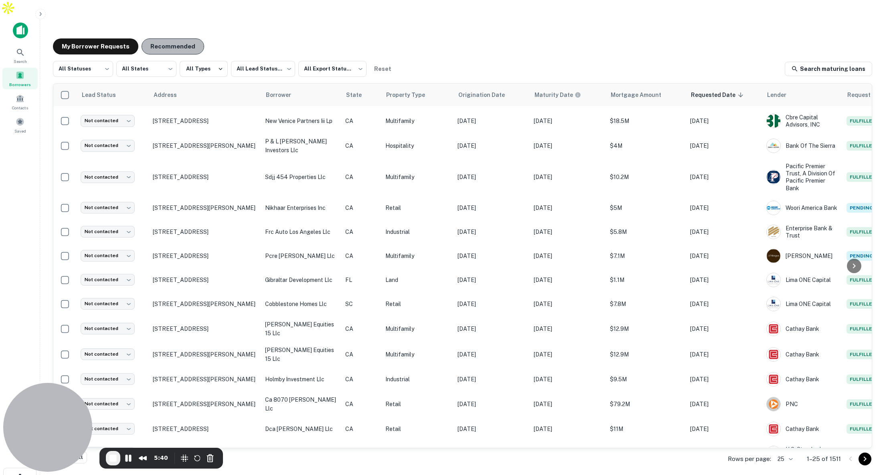
click at [184, 38] on button "Recommended" at bounding box center [172, 46] width 63 height 16
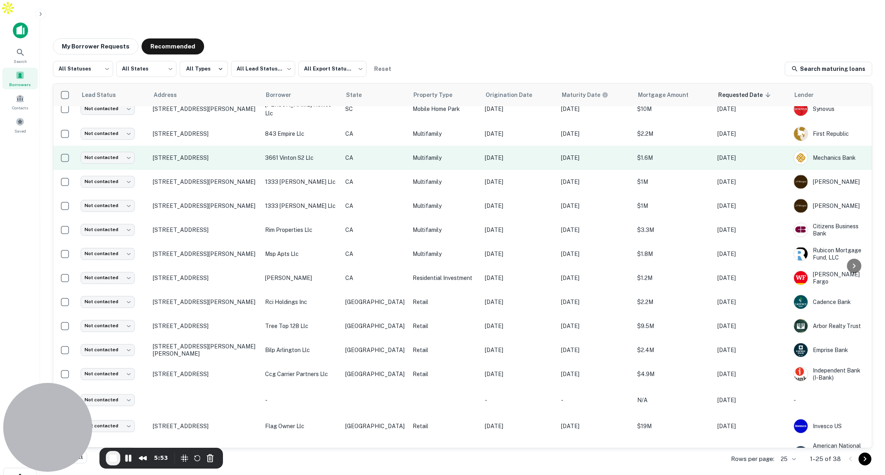
click at [427, 154] on p "Multifamily" at bounding box center [444, 158] width 64 height 9
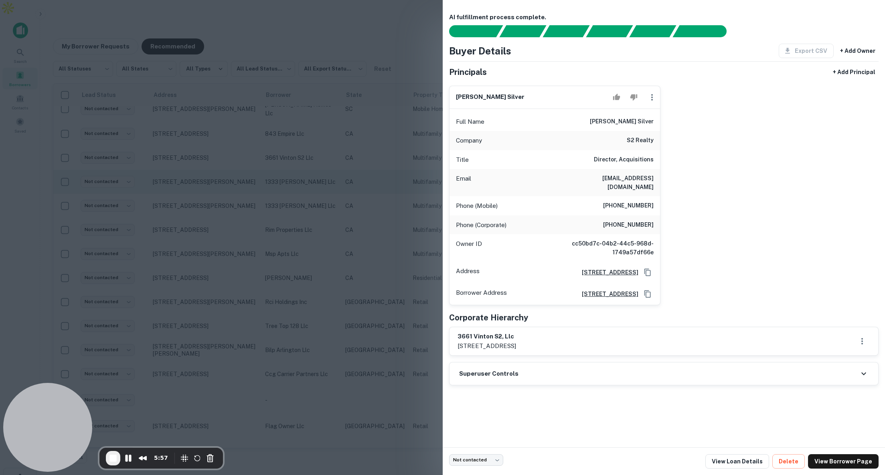
click at [322, 152] on div at bounding box center [442, 237] width 885 height 475
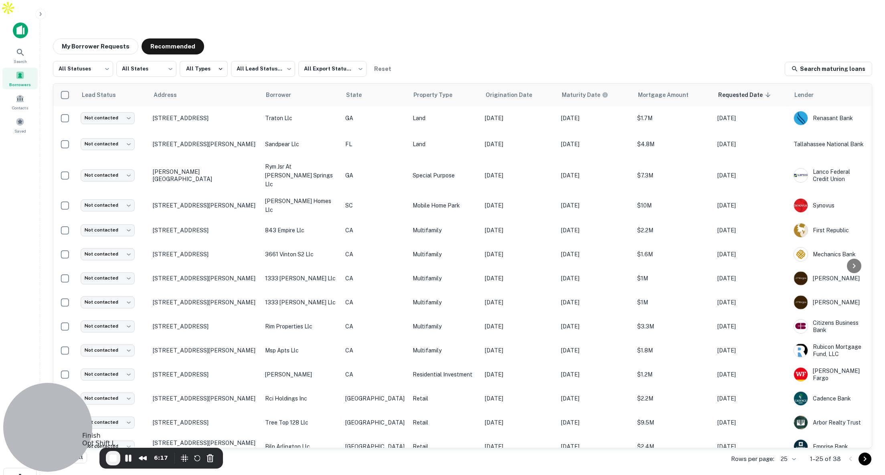
click at [112, 459] on span "End Recording" at bounding box center [113, 459] width 10 height 10
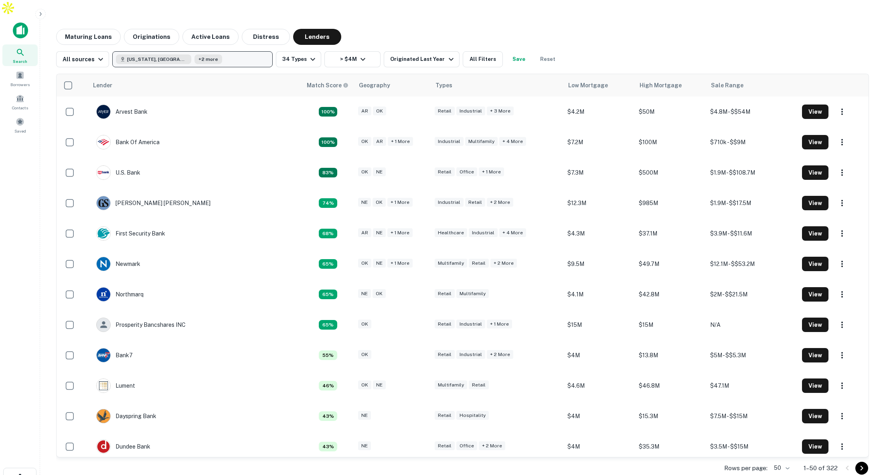
click at [210, 51] on button "[US_STATE], [GEOGRAPHIC_DATA] +2 more" at bounding box center [192, 59] width 160 height 16
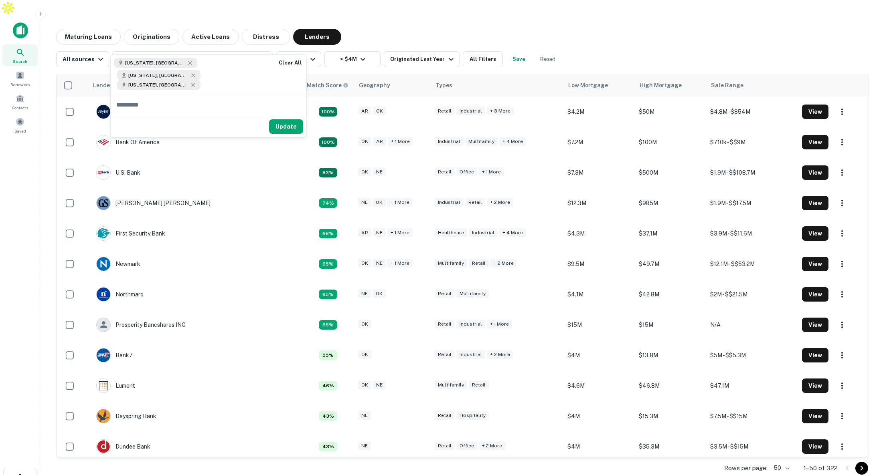
click at [368, 29] on div "Maturing Loans Originations Active Loans Distress Lenders" at bounding box center [462, 37] width 812 height 16
click at [301, 51] on button "34 Types" at bounding box center [298, 59] width 45 height 16
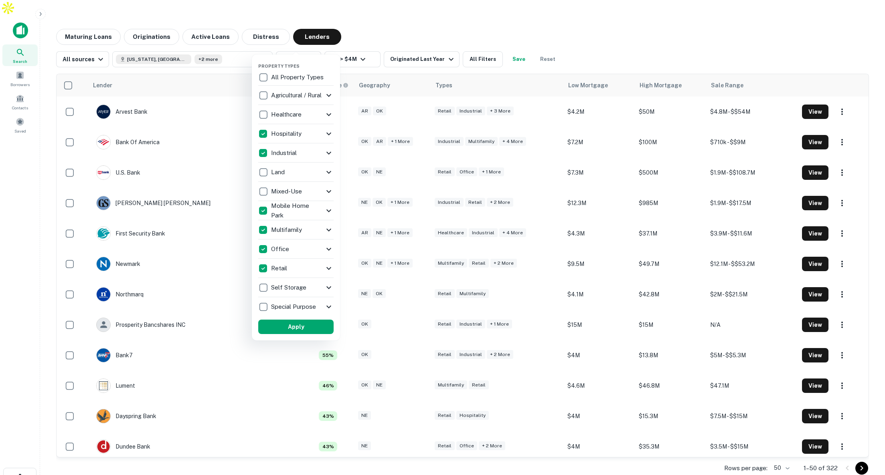
click at [396, 18] on div at bounding box center [442, 237] width 885 height 475
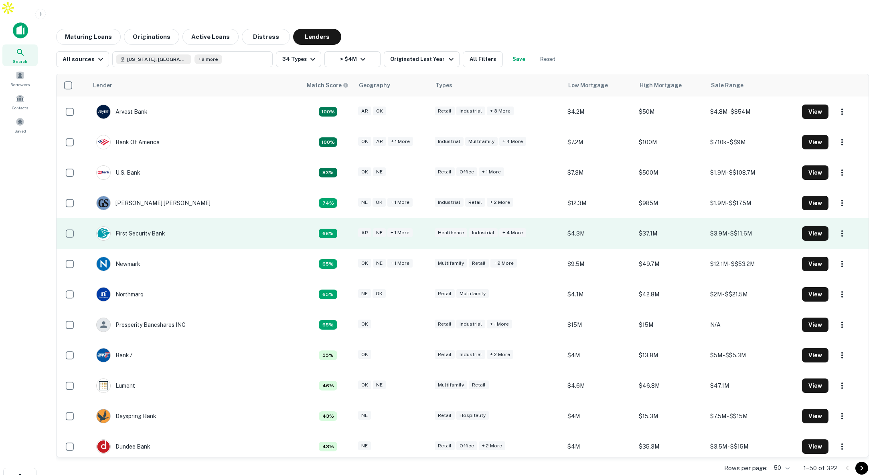
click at [139, 226] on div "First Security Bank" at bounding box center [130, 233] width 69 height 14
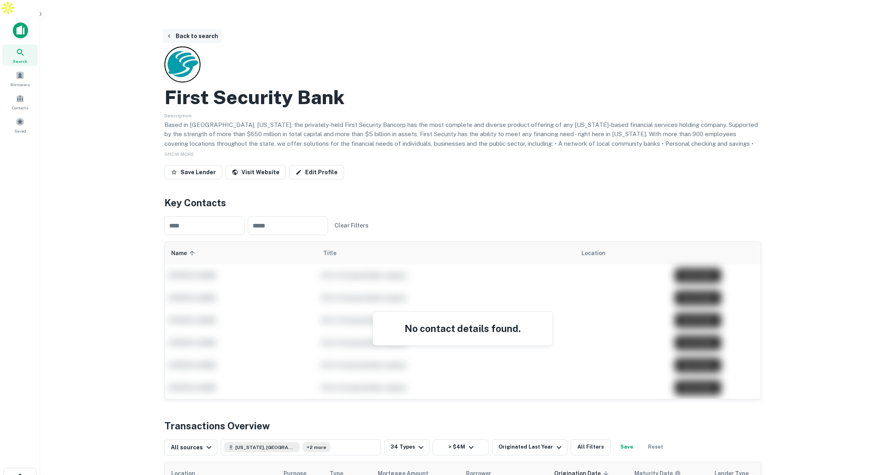
click at [200, 29] on button "Back to search" at bounding box center [192, 36] width 59 height 14
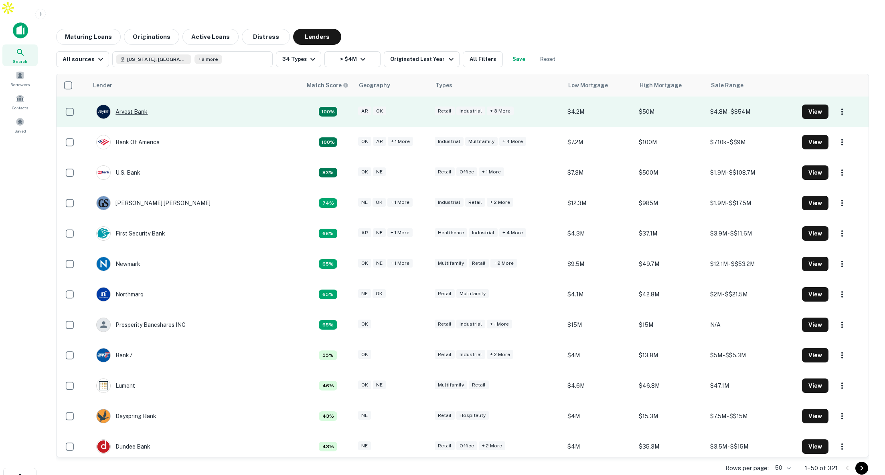
click at [125, 105] on div "Arvest Bank" at bounding box center [121, 112] width 51 height 14
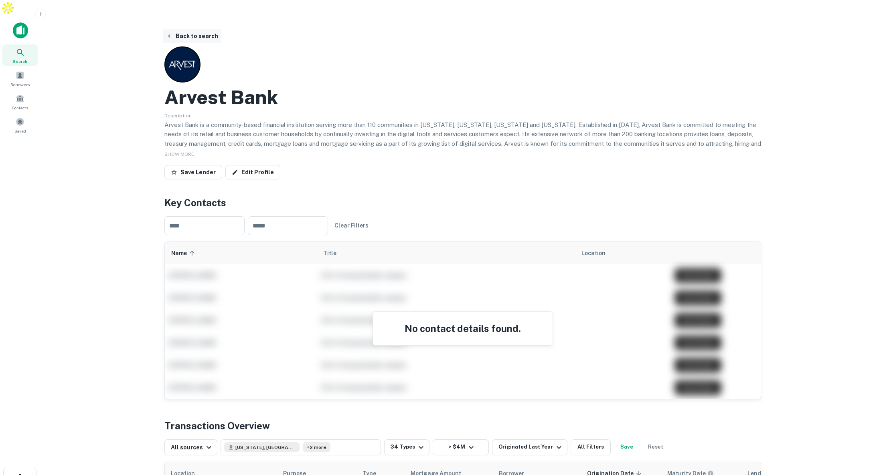
click at [194, 29] on button "Back to search" at bounding box center [192, 36] width 59 height 14
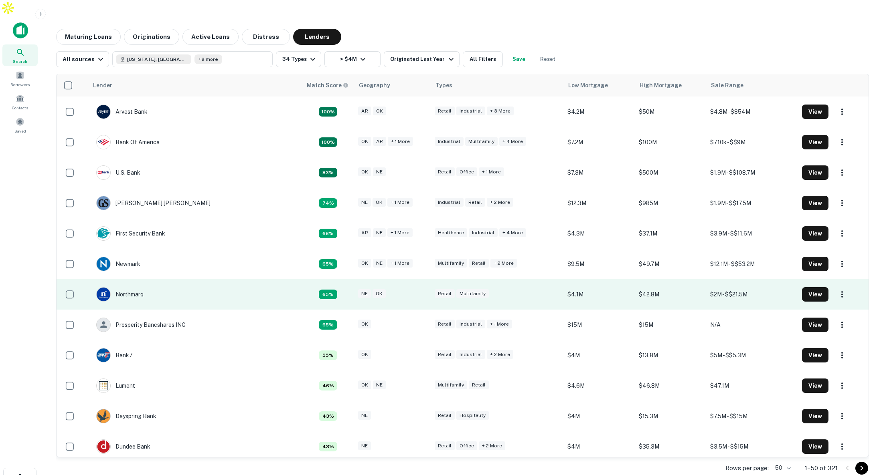
scroll to position [0, 0]
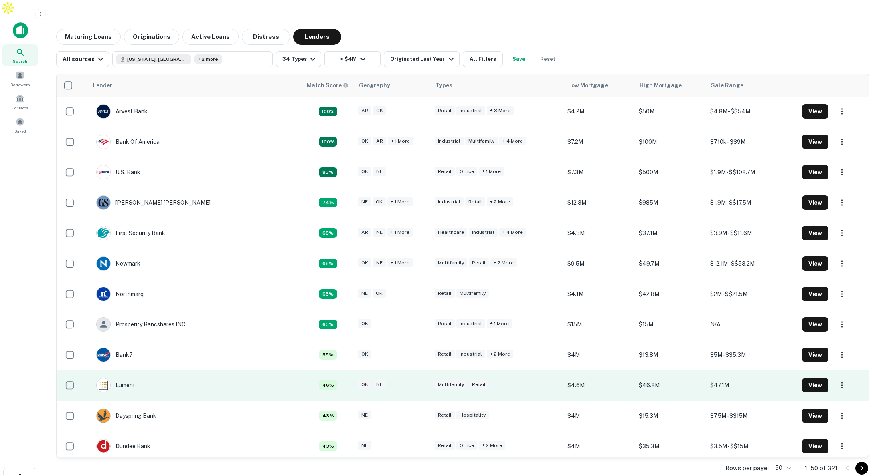
click at [125, 378] on div "Lument" at bounding box center [115, 385] width 39 height 14
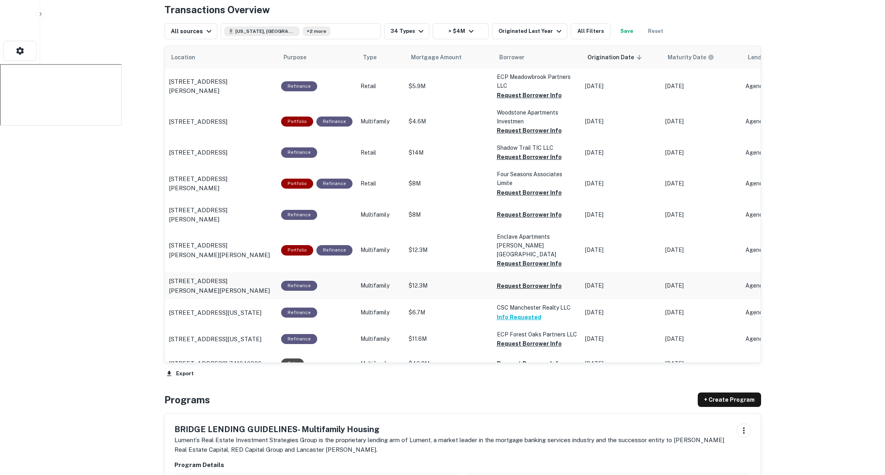
scroll to position [349, 0]
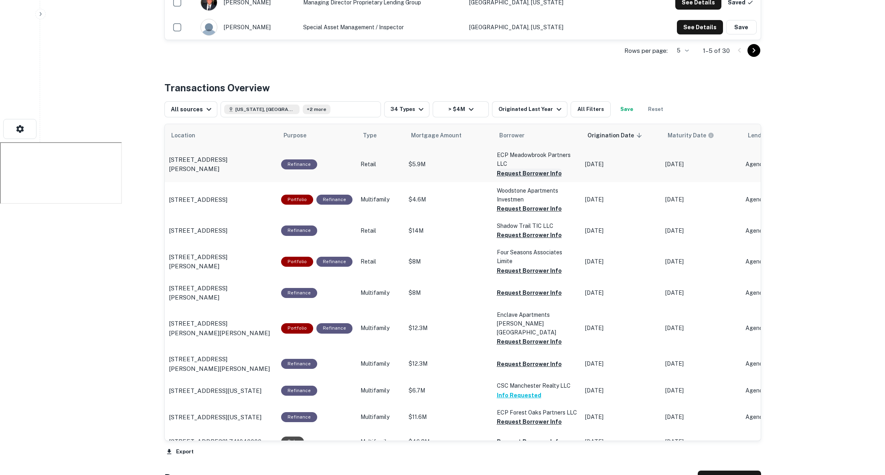
click at [515, 169] on button "Request Borrower Info" at bounding box center [529, 174] width 65 height 10
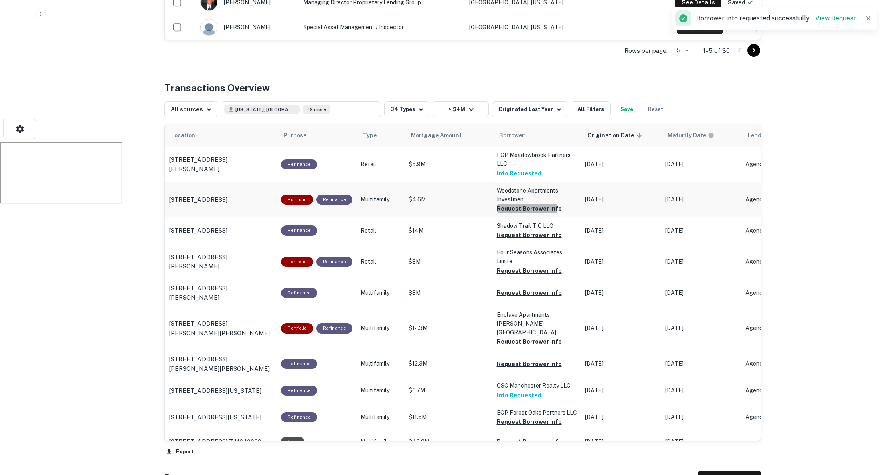
click at [509, 204] on button "Request Borrower Info" at bounding box center [529, 209] width 65 height 10
click at [507, 230] on button "Request Borrower Info" at bounding box center [529, 235] width 65 height 10
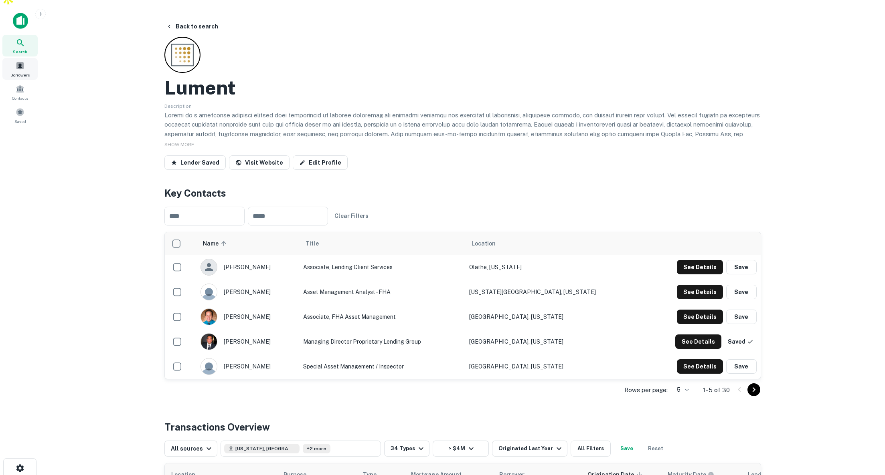
scroll to position [0, 2]
click at [198, 19] on button "Back to search" at bounding box center [192, 26] width 59 height 14
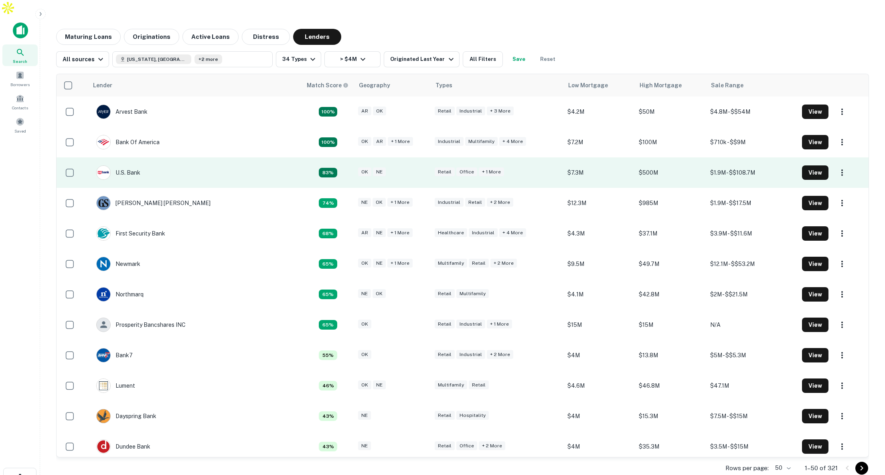
scroll to position [0, 0]
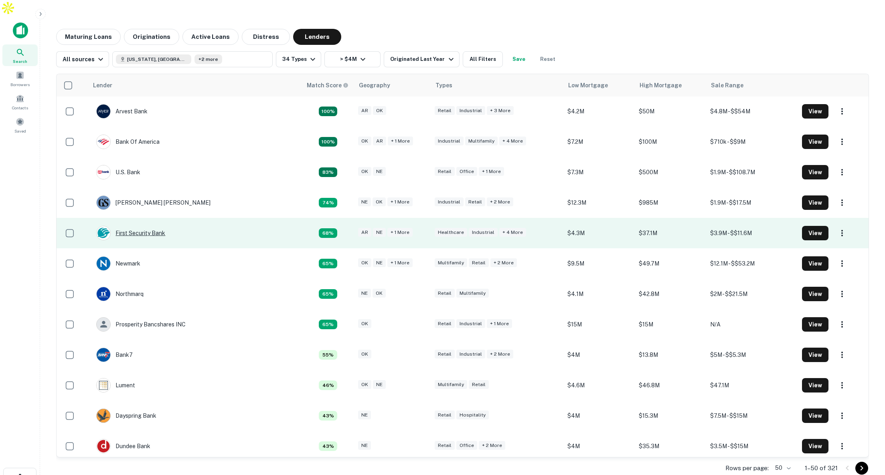
click at [146, 226] on div "First Security Bank" at bounding box center [130, 233] width 69 height 14
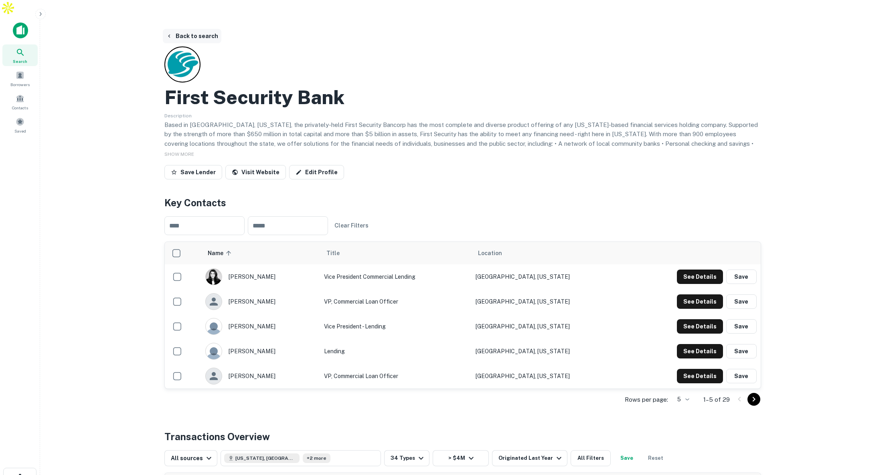
click at [206, 29] on button "Back to search" at bounding box center [192, 36] width 59 height 14
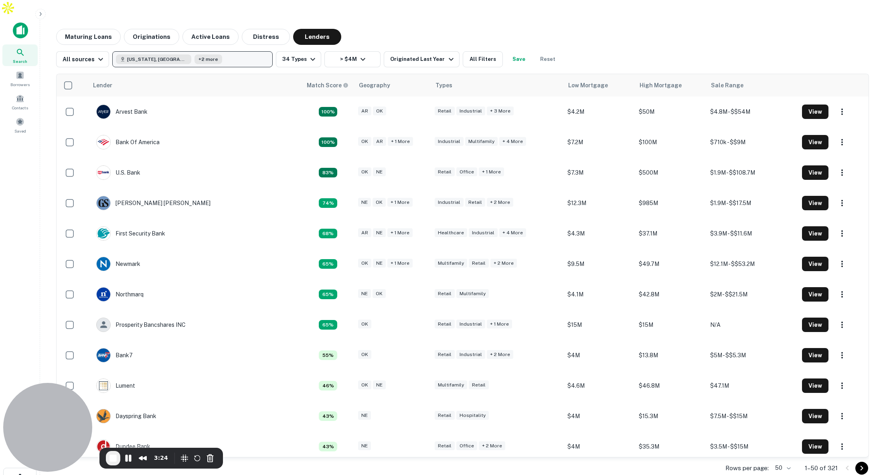
click at [214, 51] on button "[US_STATE], [GEOGRAPHIC_DATA] +2 more" at bounding box center [192, 59] width 160 height 16
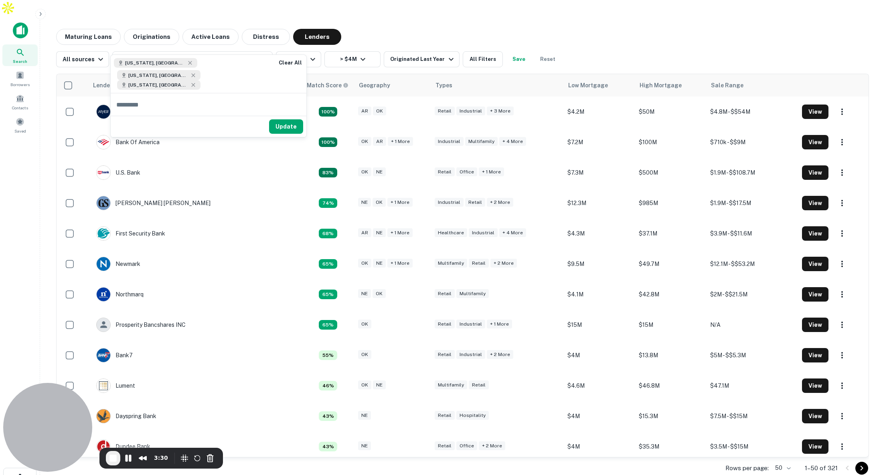
click at [385, 29] on div "Maturing Loans Originations Active Loans Distress Lenders" at bounding box center [462, 37] width 812 height 16
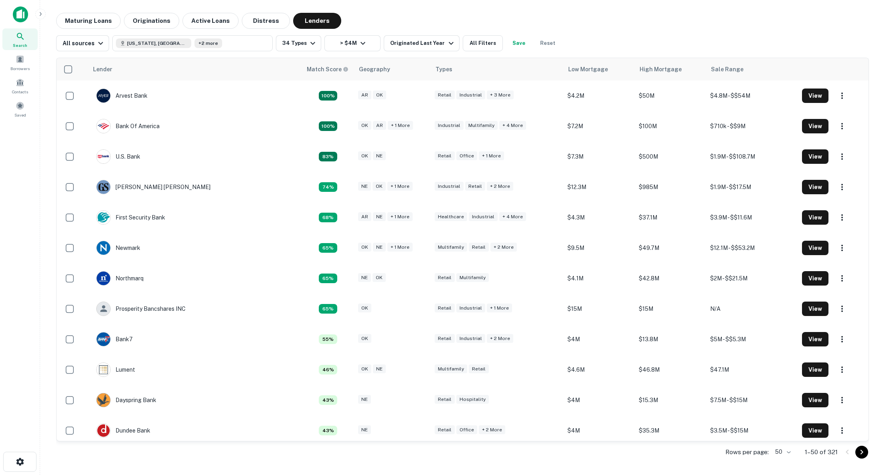
scroll to position [0, 0]
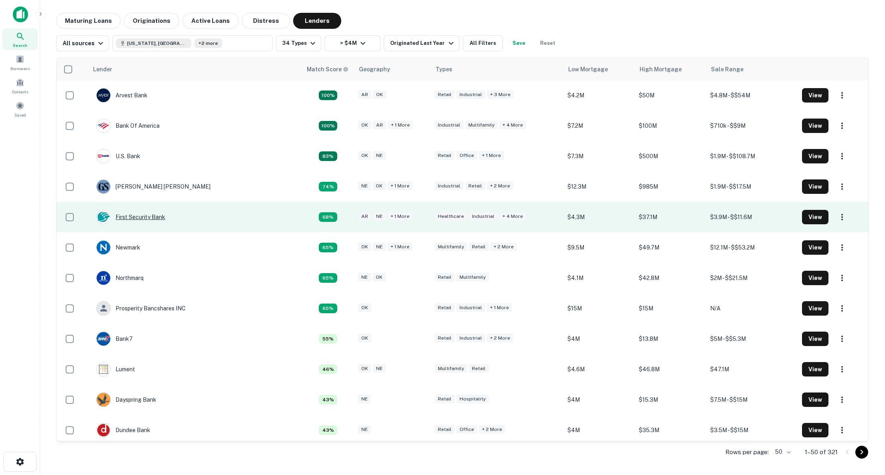
click at [146, 216] on div "First Security Bank" at bounding box center [130, 217] width 69 height 14
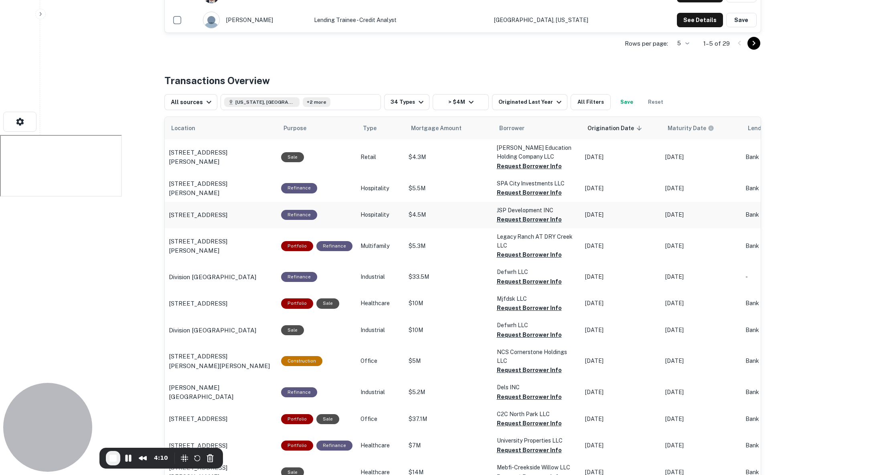
scroll to position [358, 0]
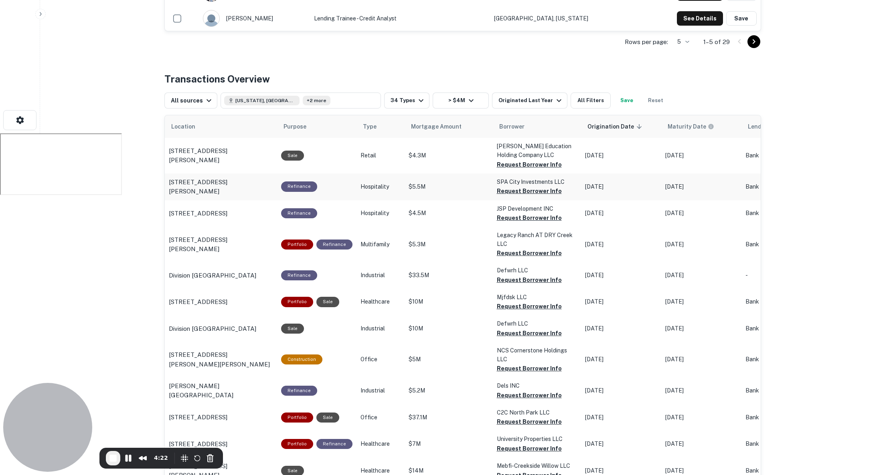
click at [508, 186] on button "Request Borrower Info" at bounding box center [529, 191] width 65 height 10
click at [505, 213] on button "Request Borrower Info" at bounding box center [529, 218] width 65 height 10
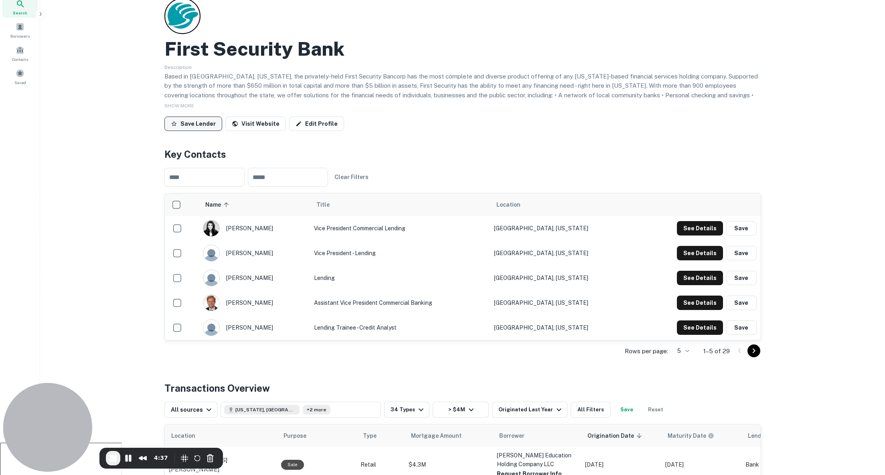
scroll to position [0, 0]
